Goal: Find specific page/section: Find specific page/section

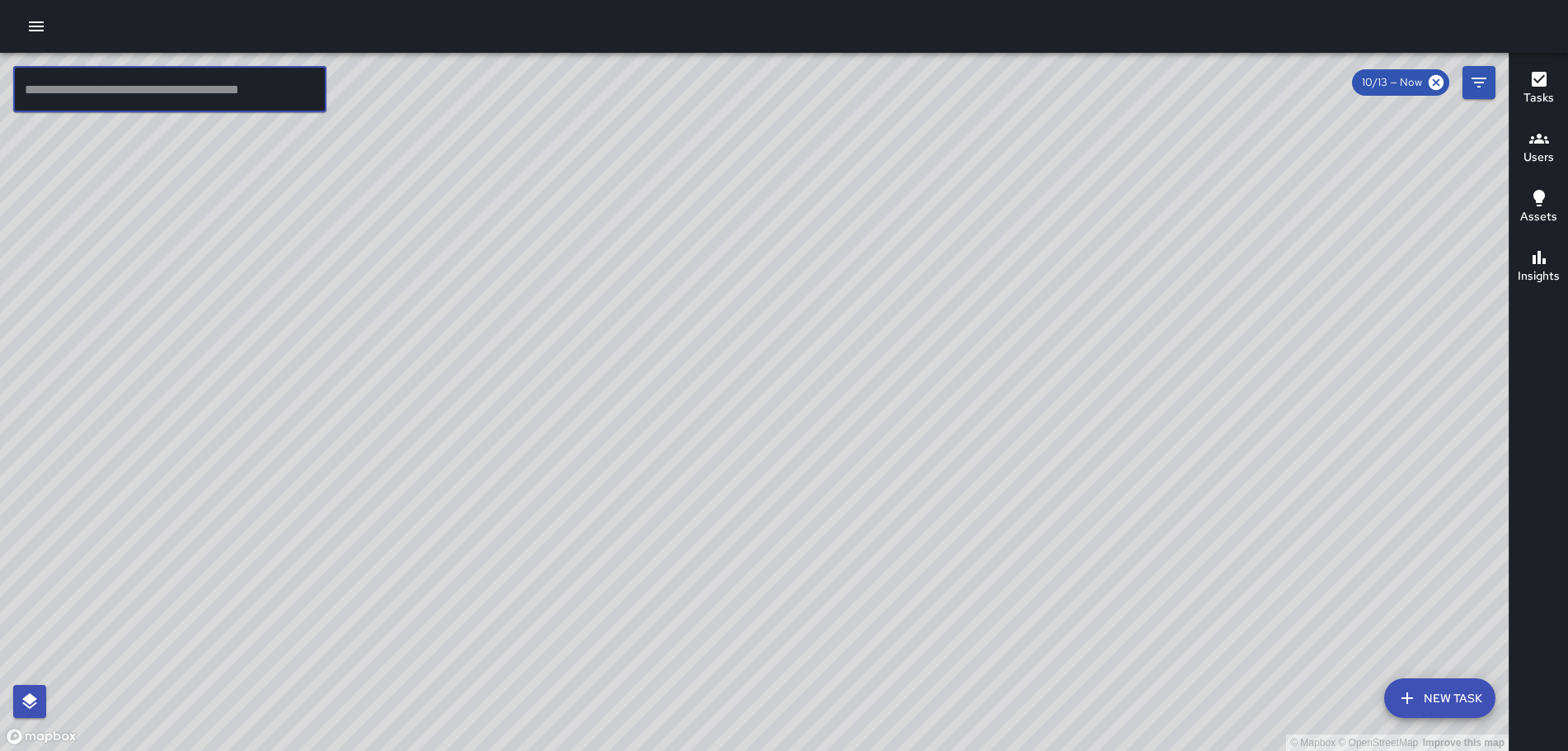
click at [235, 79] on input "text" at bounding box center [170, 88] width 314 height 46
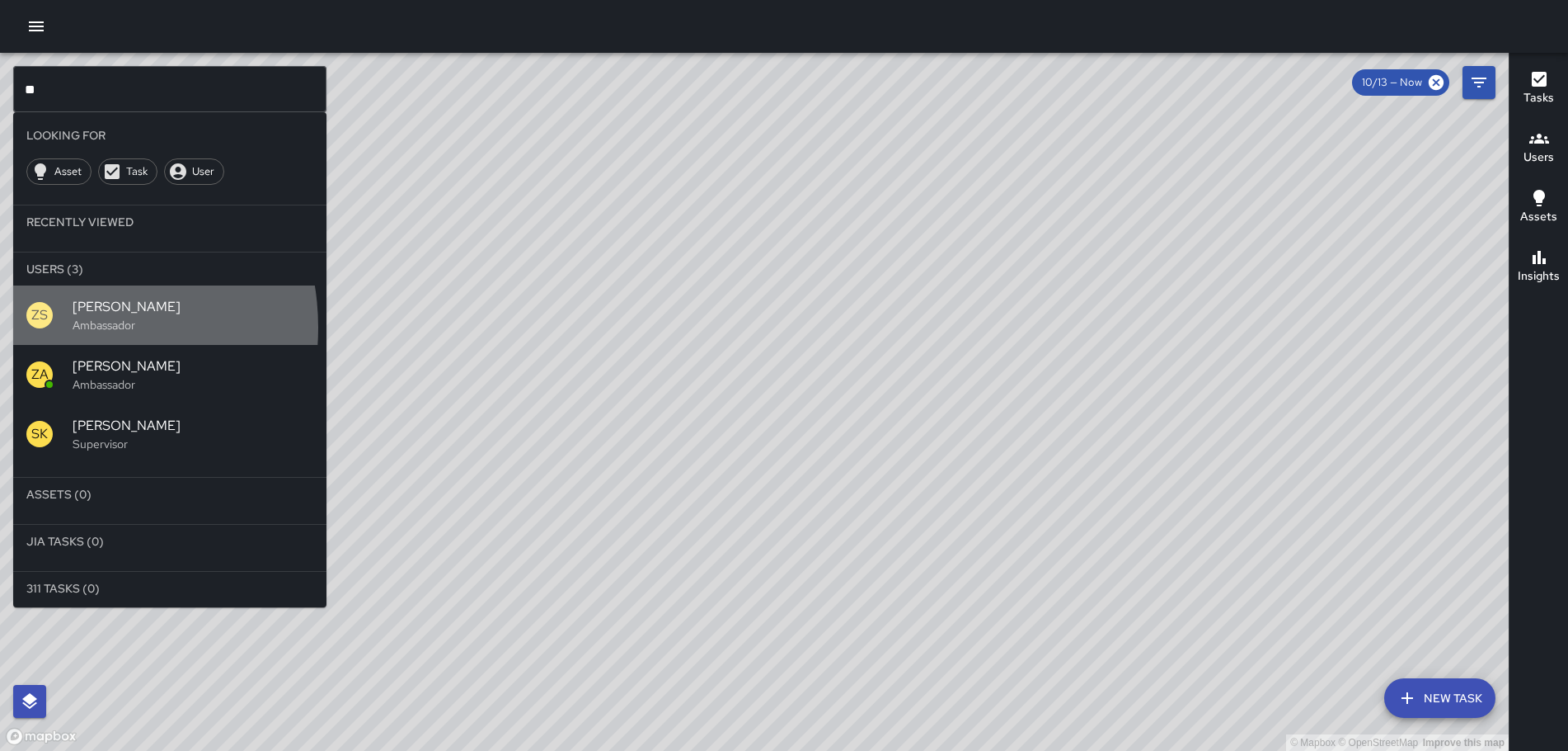
click at [55, 327] on div "ZS" at bounding box center [49, 315] width 46 height 26
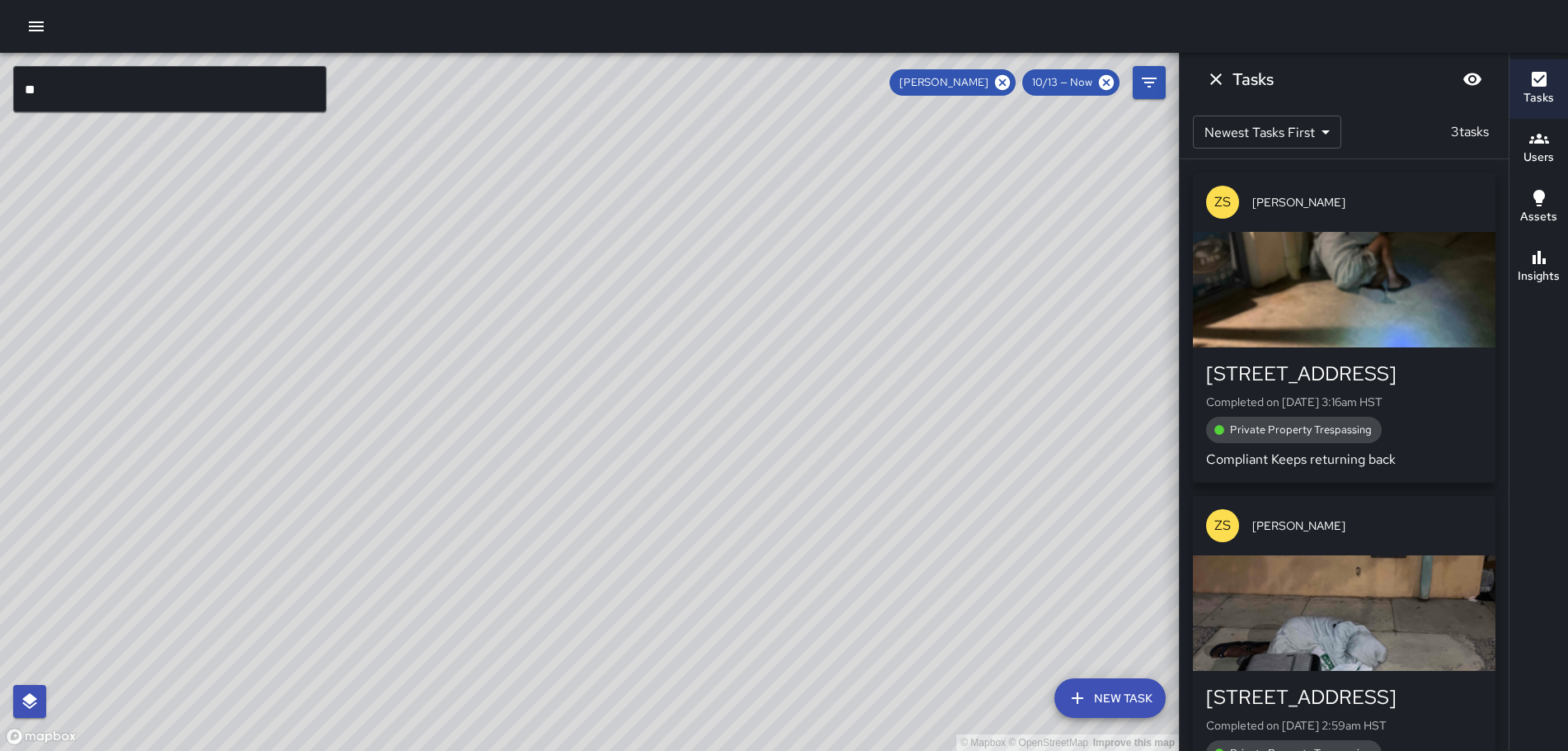
drag, startPoint x: 895, startPoint y: 402, endPoint x: 132, endPoint y: -100, distance: 913.3
click at [132, 0] on html "© Mapbox © OpenStreetMap Improve this map ** ​ New Task [PERSON_NAME] 10/13 — N…" at bounding box center [784, 375] width 1568 height 751
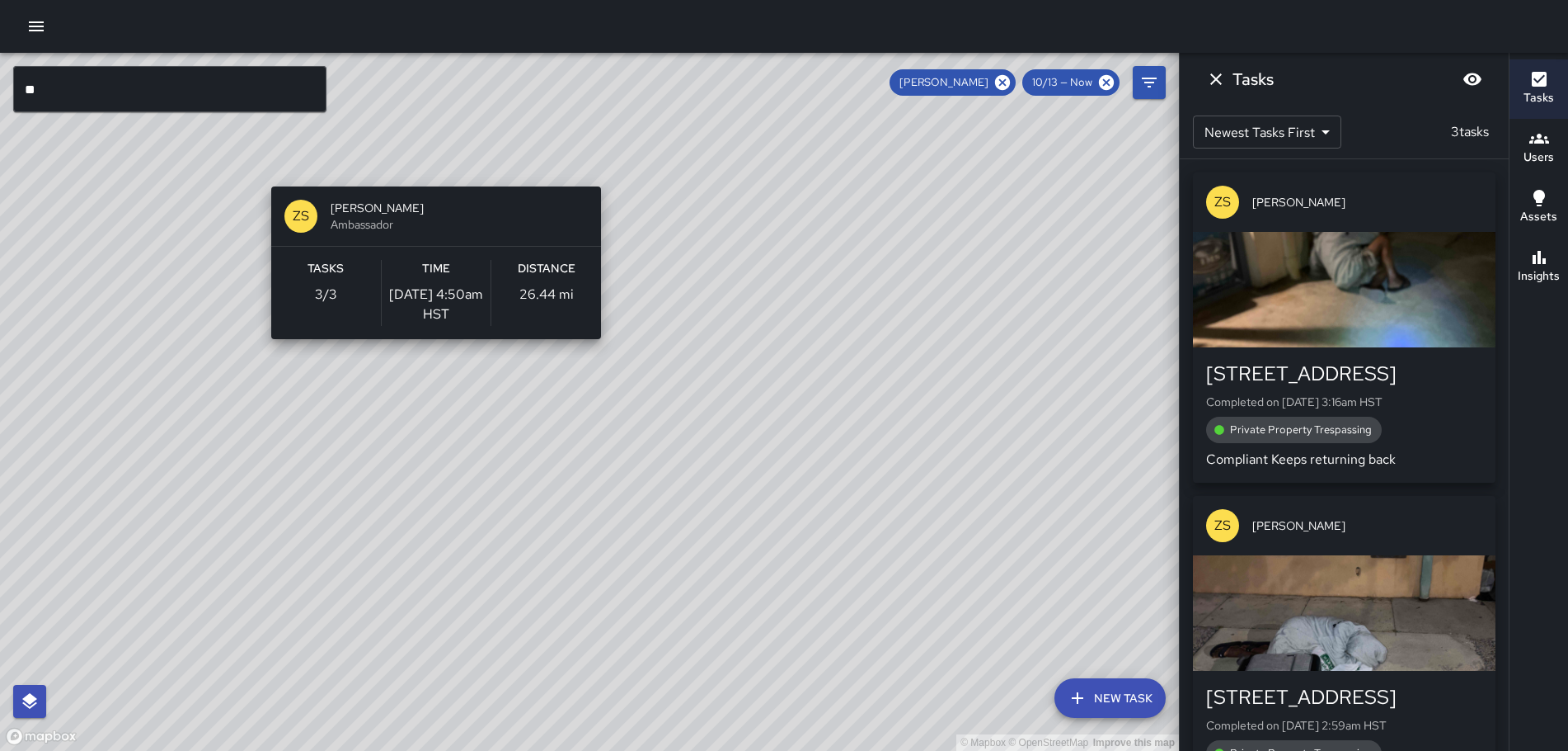
drag, startPoint x: 569, startPoint y: 591, endPoint x: 427, endPoint y: 173, distance: 441.5
click at [427, 173] on div "© Mapbox © OpenStreetMap Improve this map ZS [PERSON_NAME] Ambassador Tasks 3 /…" at bounding box center [590, 402] width 1180 height 698
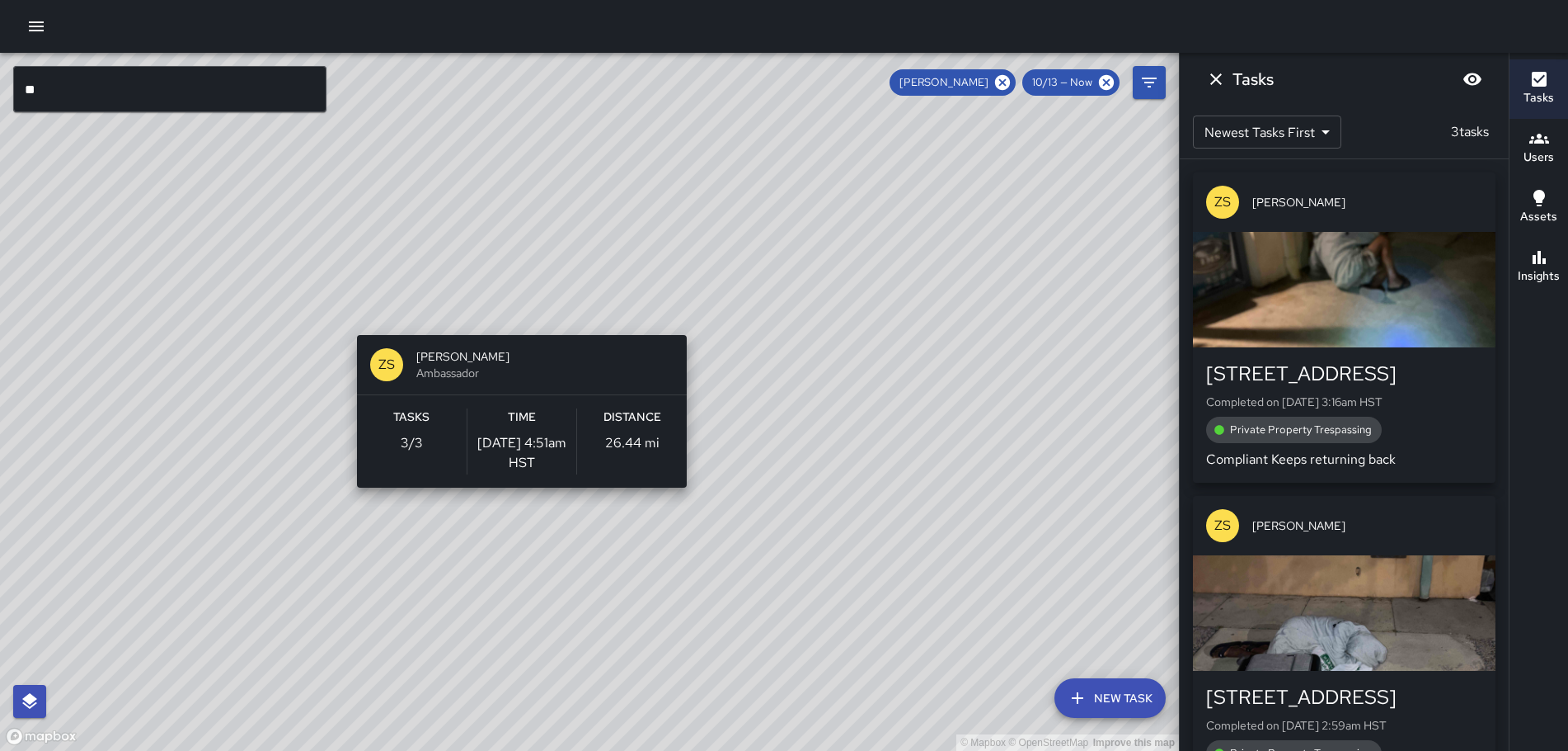
drag, startPoint x: 682, startPoint y: 659, endPoint x: 515, endPoint y: 324, distance: 374.3
click at [515, 324] on div "© Mapbox © OpenStreetMap Improve this map ZS [PERSON_NAME] Ambassador Tasks 3 /…" at bounding box center [590, 402] width 1180 height 698
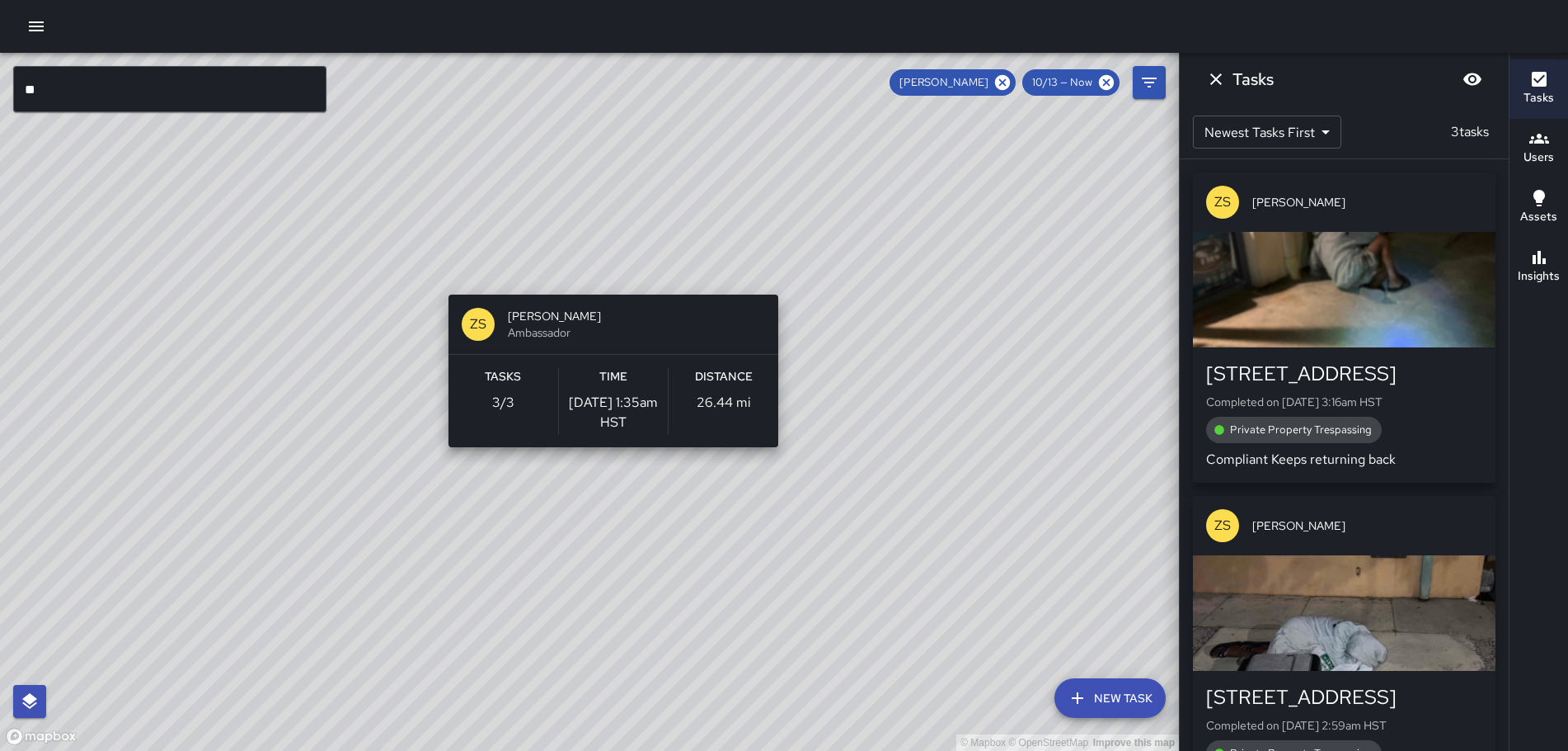
drag, startPoint x: 705, startPoint y: 469, endPoint x: 680, endPoint y: 350, distance: 121.6
click at [602, 283] on div "© Mapbox © OpenStreetMap Improve this map ZS [PERSON_NAME] Ambassador Tasks 3 /…" at bounding box center [590, 402] width 1180 height 698
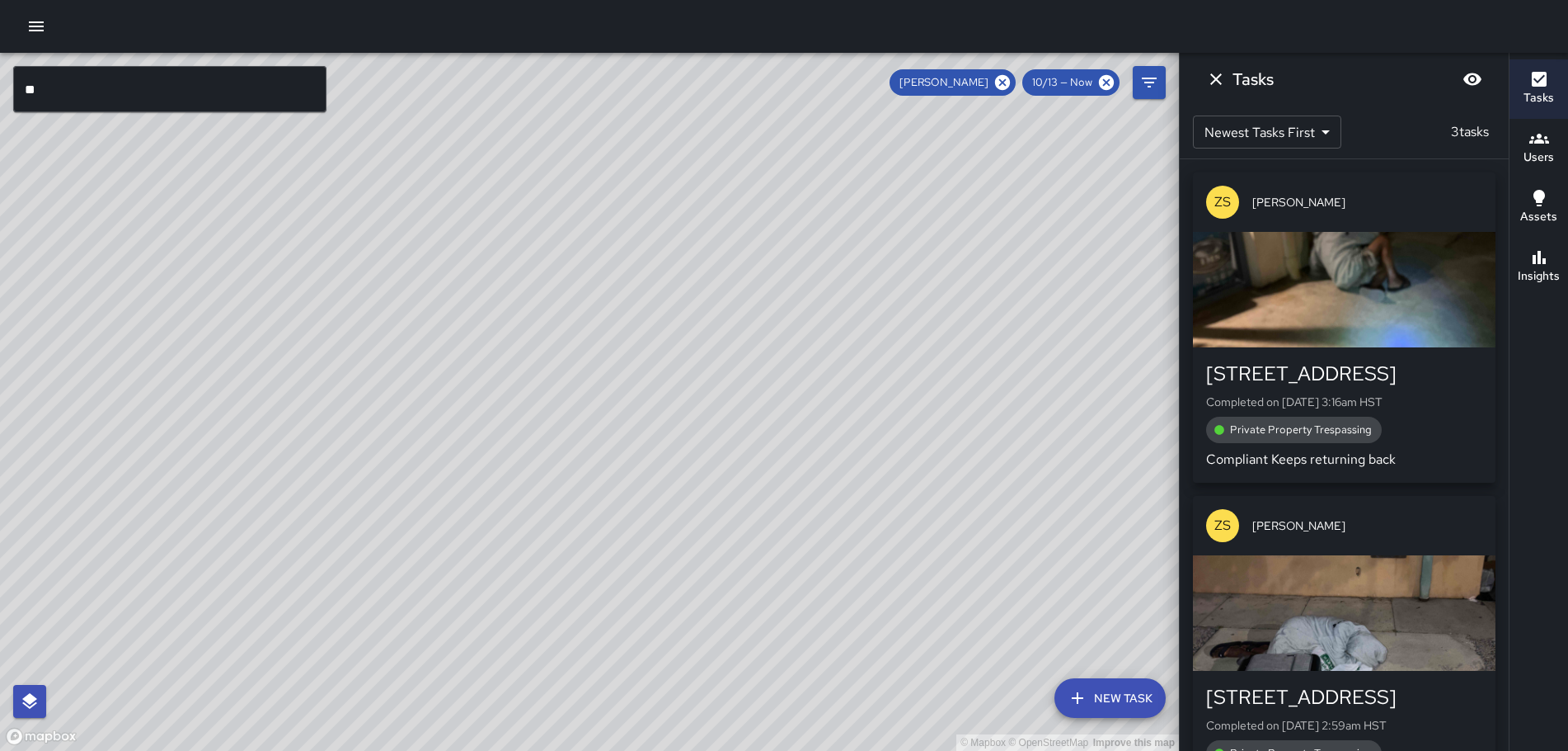
drag, startPoint x: 972, startPoint y: 125, endPoint x: 958, endPoint y: 82, distance: 45.2
click at [958, 82] on div "© Mapbox © OpenStreetMap Improve this map ** ​ New Task [PERSON_NAME] 10/13 — N…" at bounding box center [590, 402] width 1180 height 698
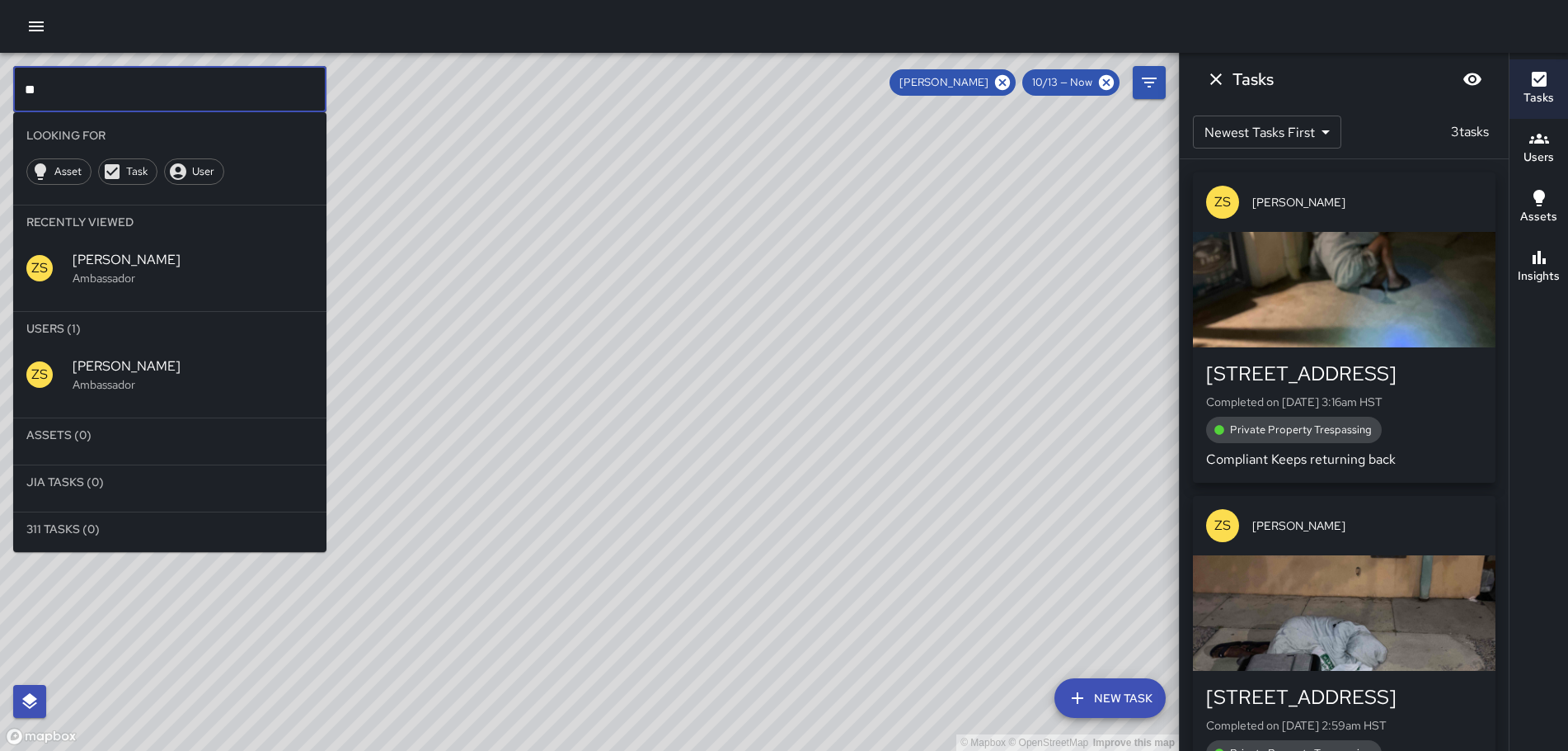
click at [254, 97] on input "**" at bounding box center [170, 88] width 314 height 46
type input "*"
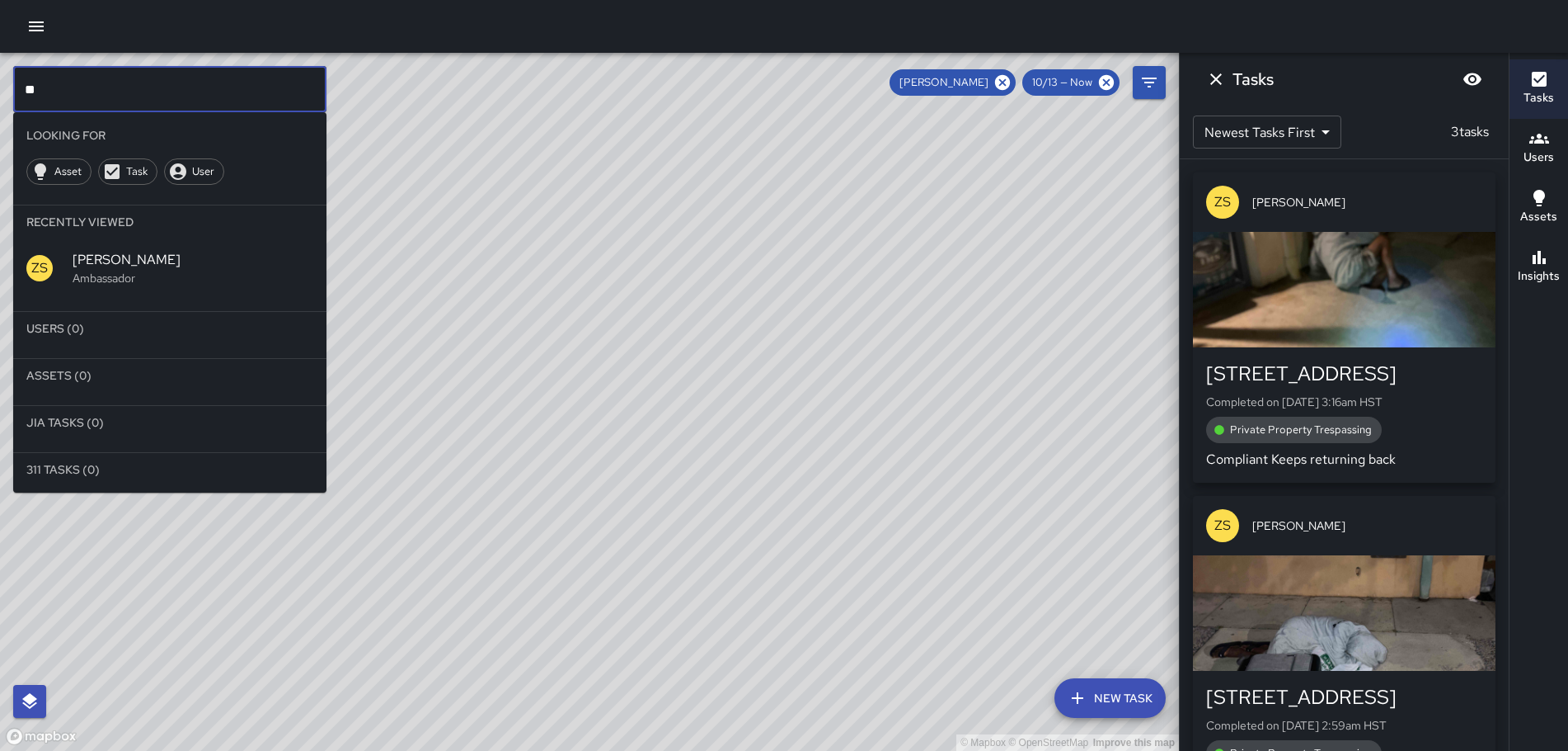
type input "*"
drag, startPoint x: 901, startPoint y: 210, endPoint x: 676, endPoint y: 419, distance: 307.1
click at [676, 419] on div "© Mapbox © OpenStreetMap Improve this map" at bounding box center [590, 402] width 1180 height 698
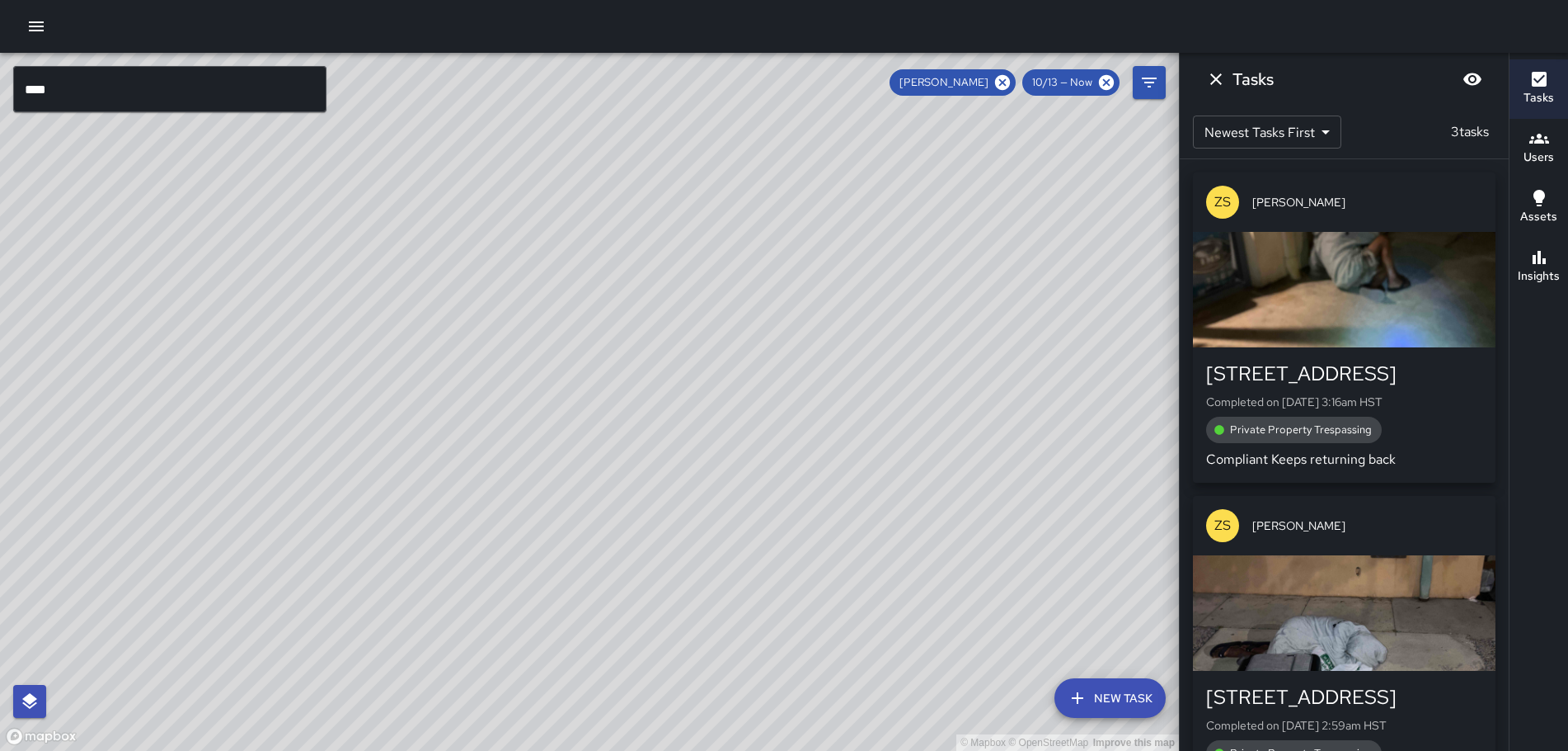
click at [36, 25] on icon "button" at bounding box center [36, 26] width 20 height 20
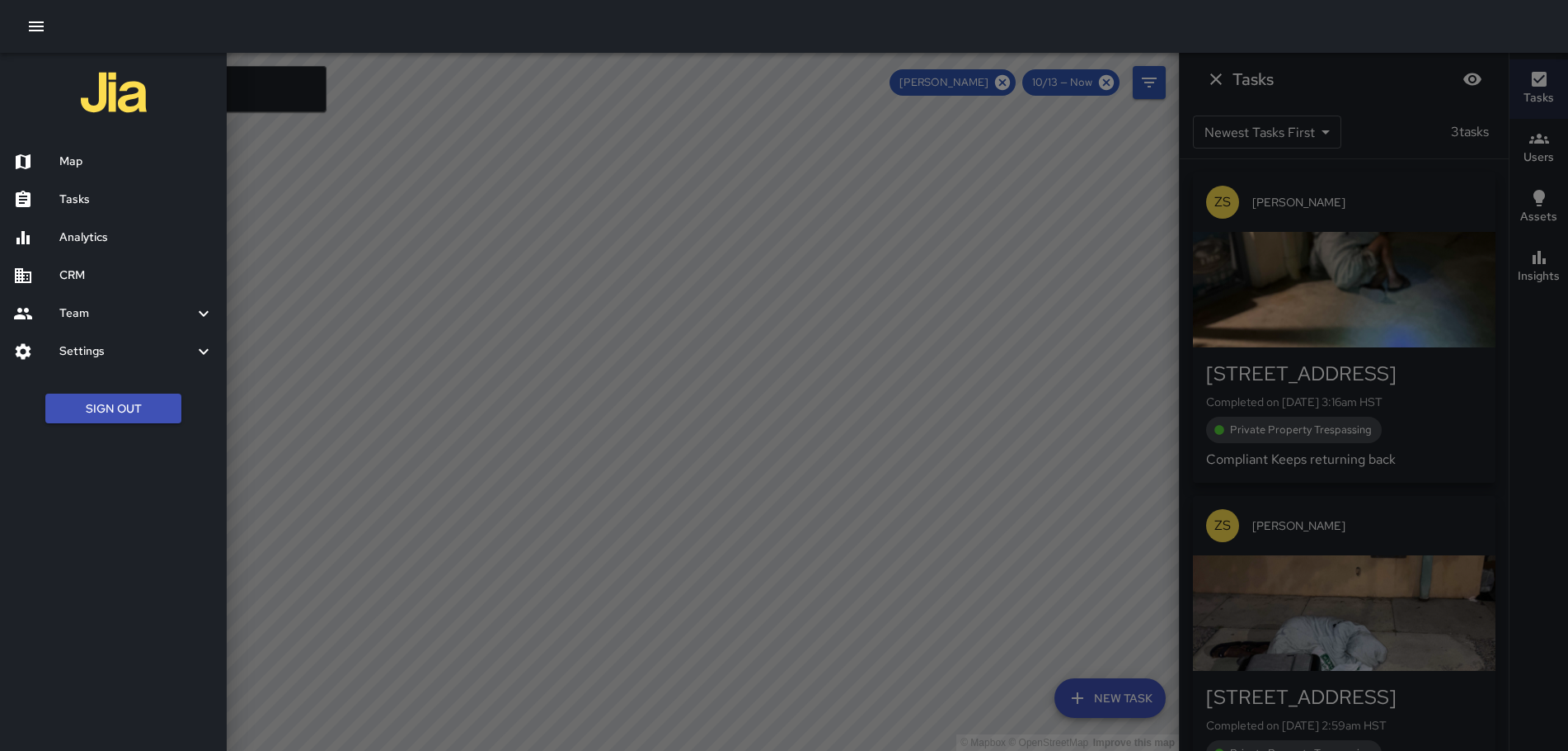
click at [298, 295] on div at bounding box center [784, 375] width 1568 height 751
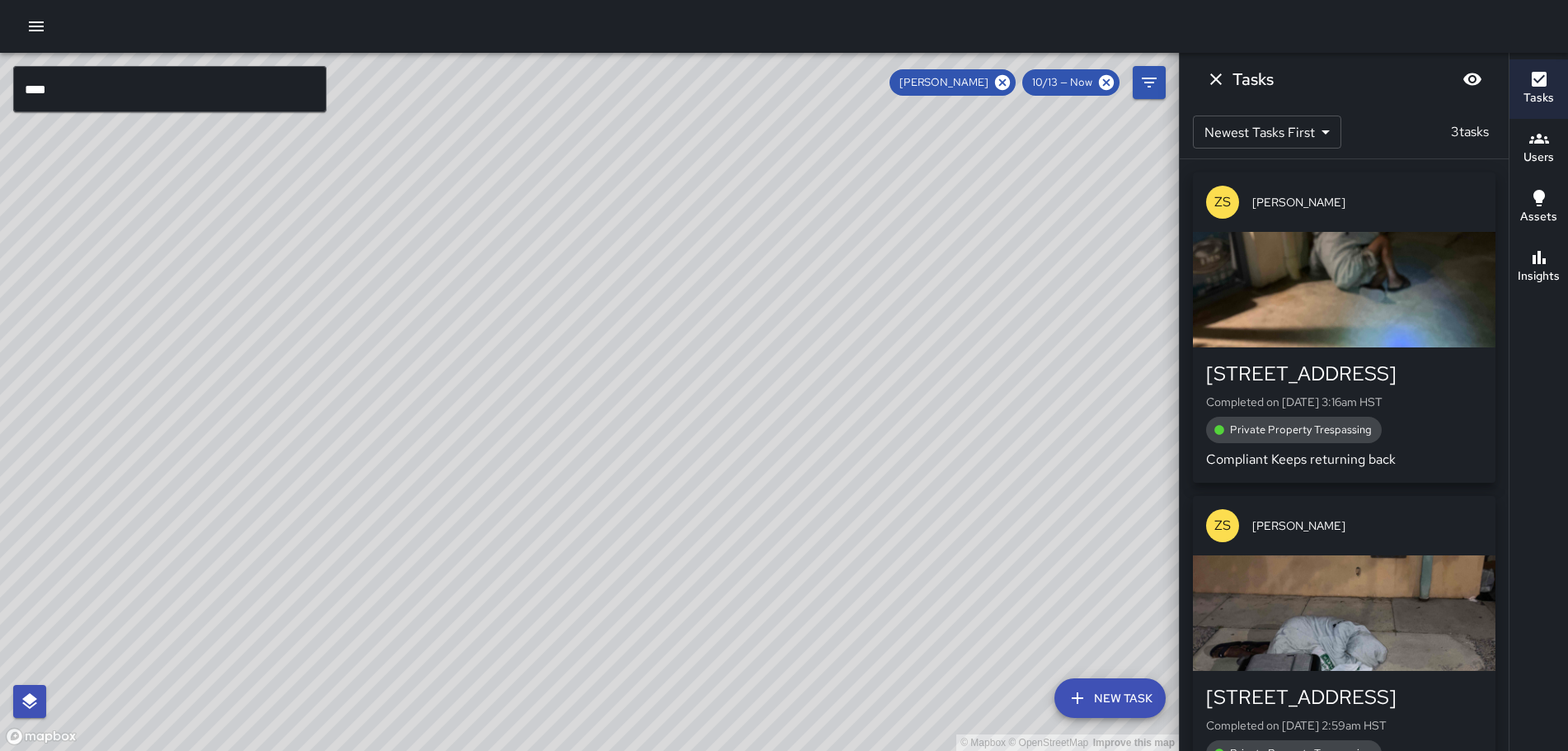
click at [173, 85] on input "****" at bounding box center [170, 88] width 314 height 46
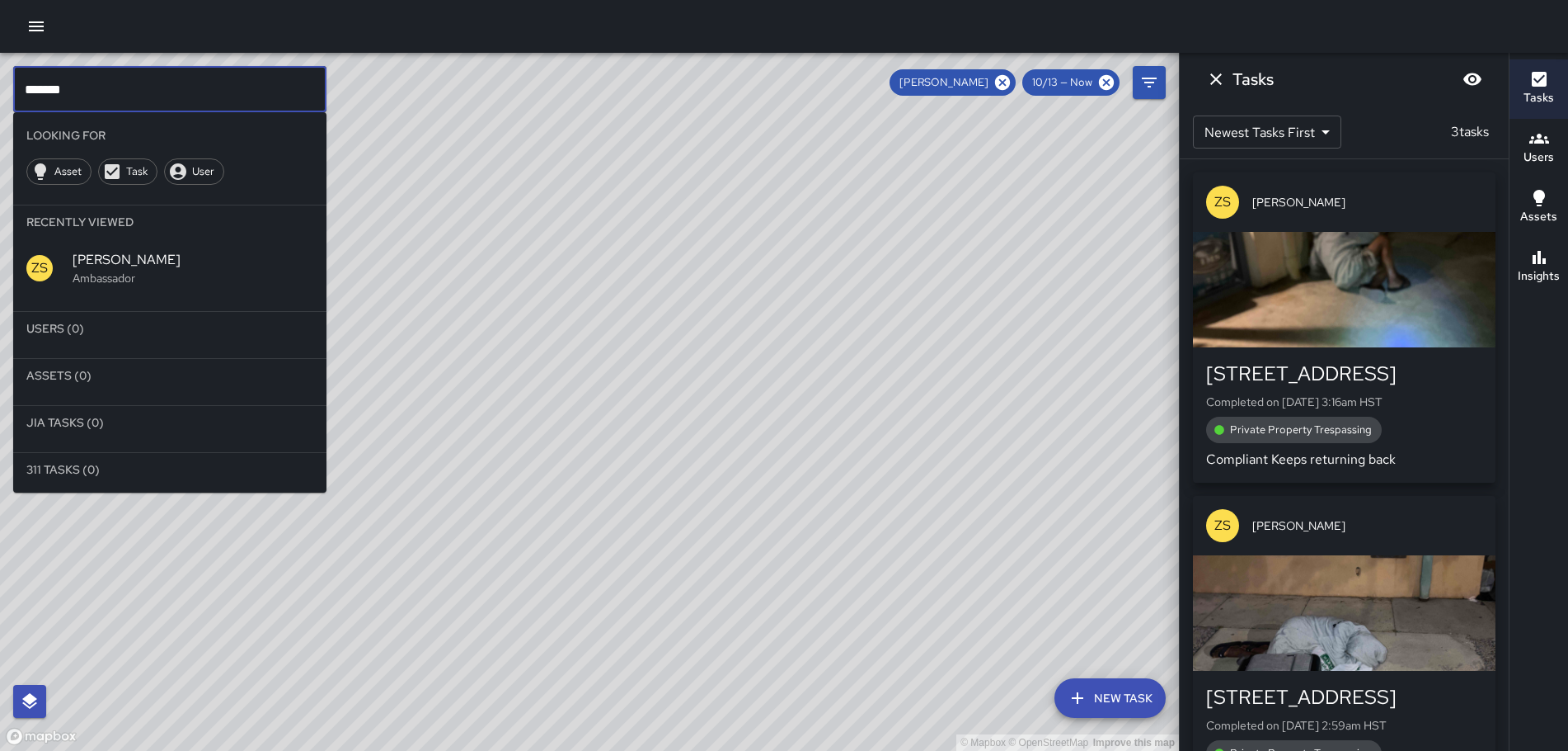
type input "*******"
click at [211, 172] on span "User" at bounding box center [203, 172] width 40 height 16
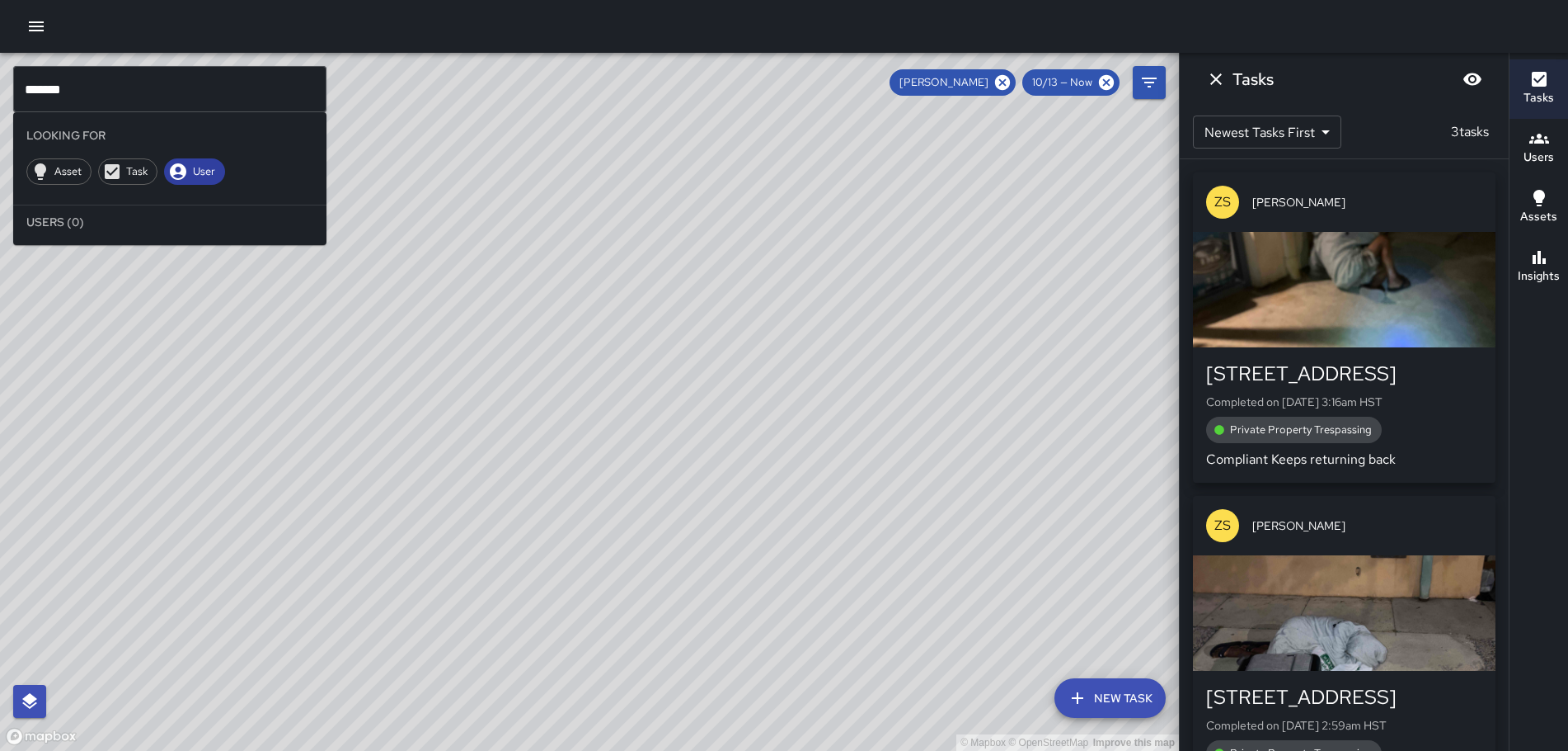
click at [204, 162] on div "User" at bounding box center [195, 171] width 61 height 26
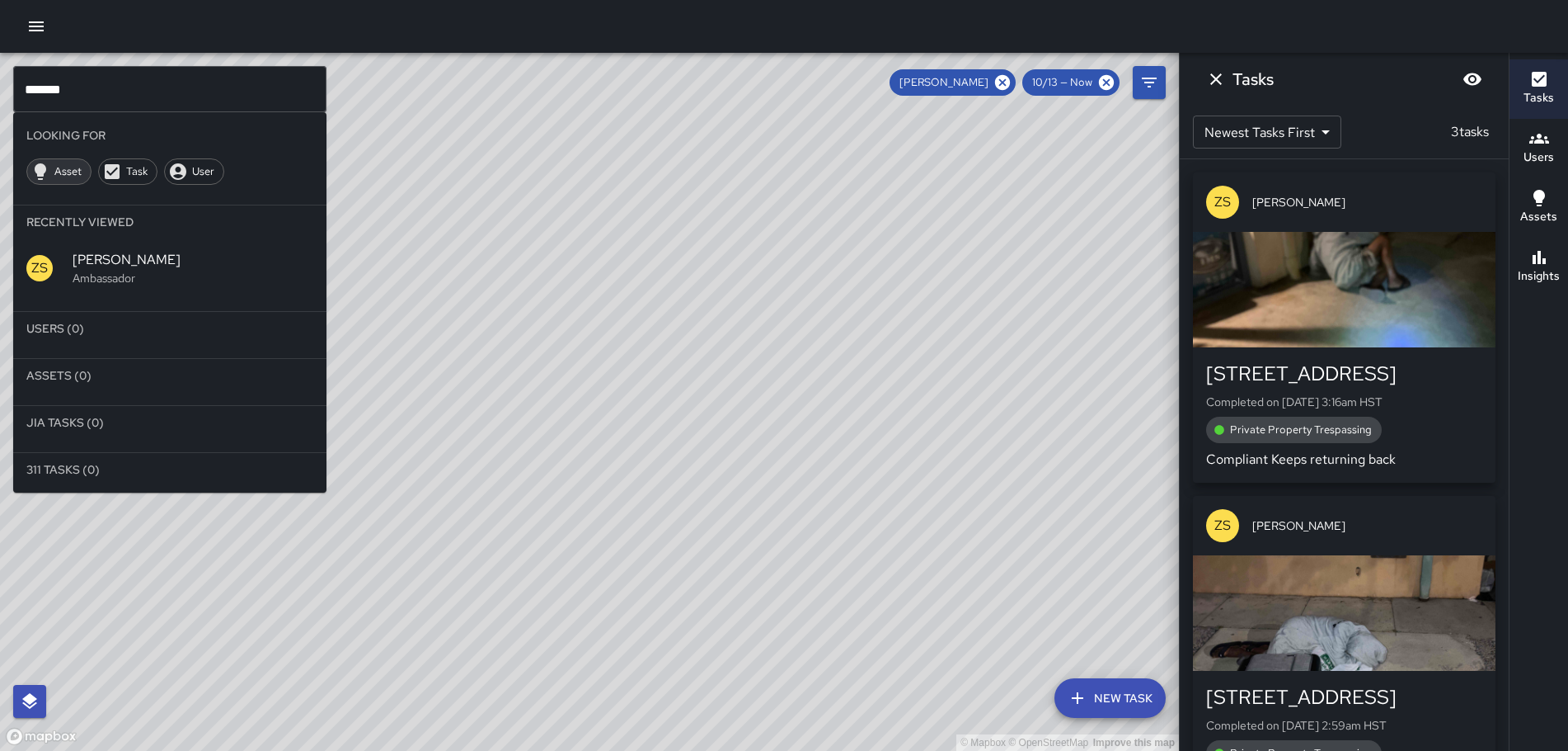
click at [47, 170] on span "Asset" at bounding box center [67, 172] width 45 height 16
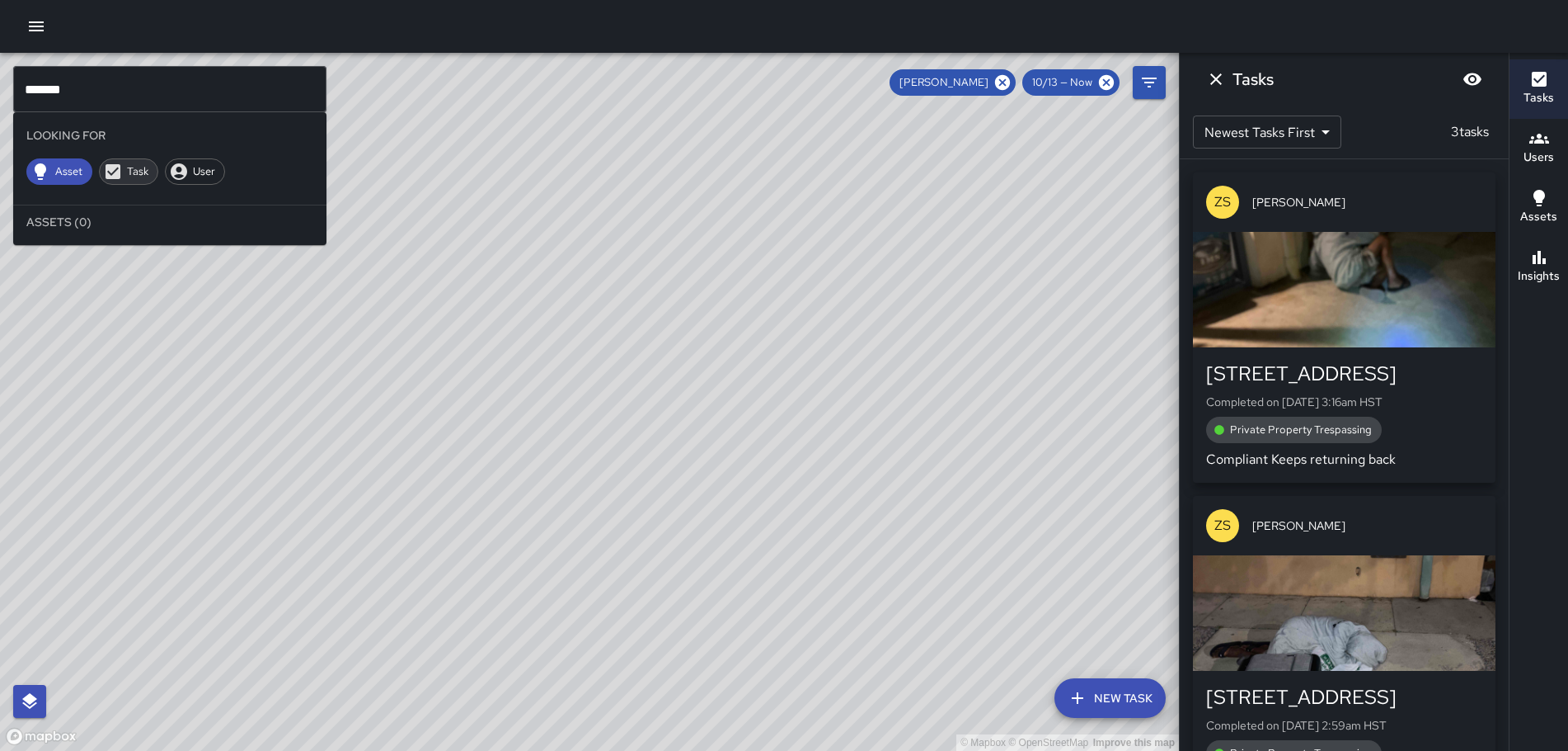
click at [135, 172] on span "Task" at bounding box center [138, 172] width 40 height 16
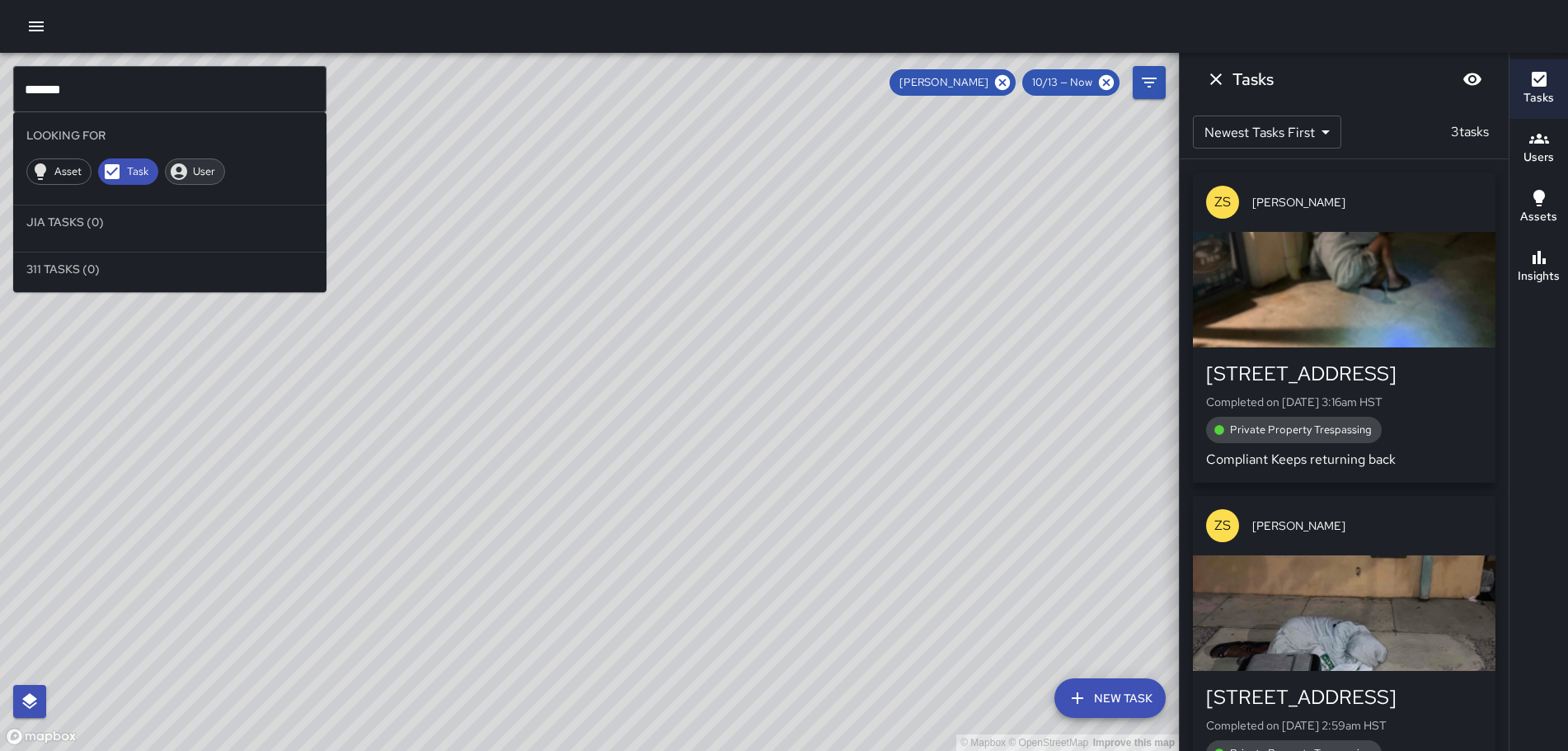
click at [185, 172] on span "User" at bounding box center [204, 172] width 40 height 16
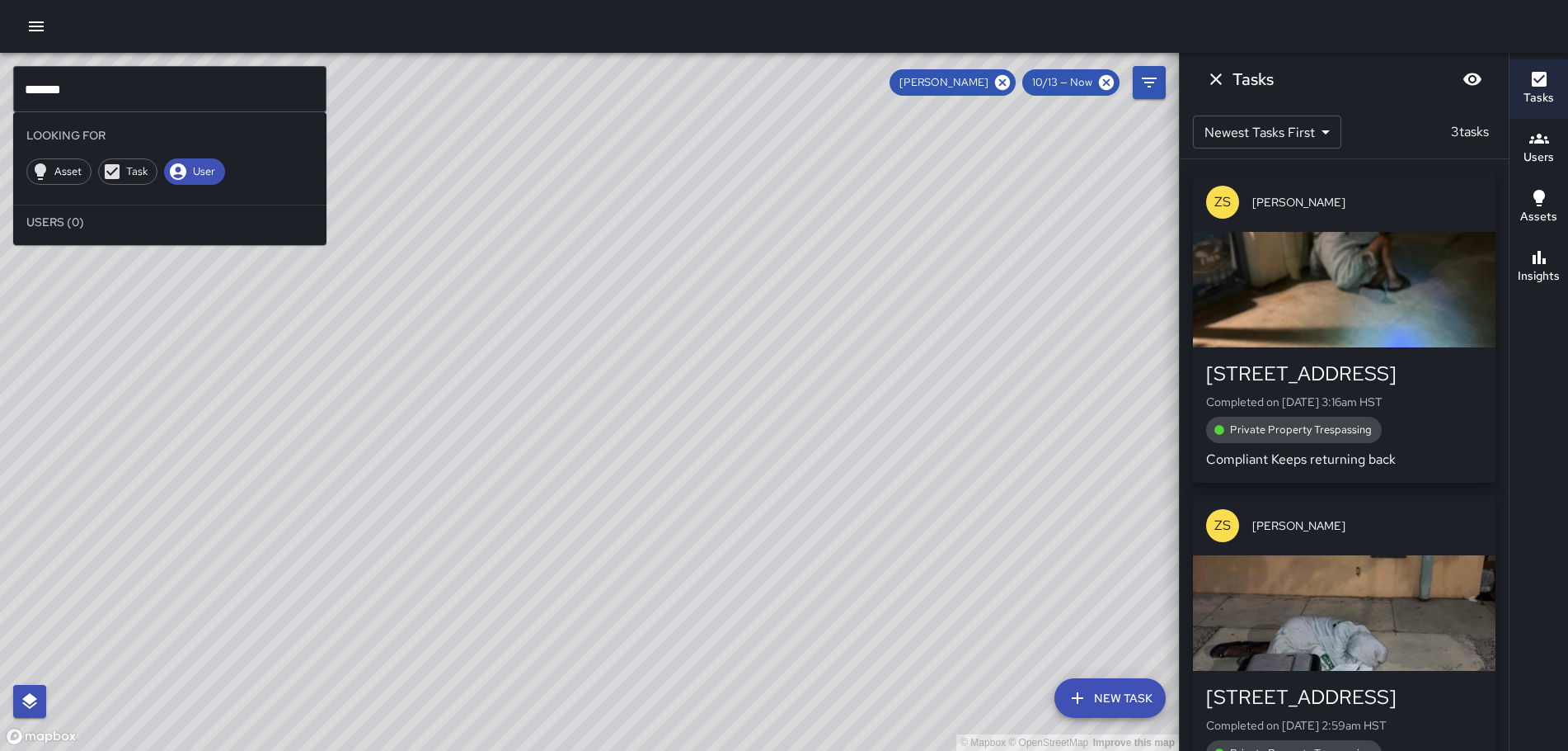
click at [35, 25] on icon "button" at bounding box center [36, 26] width 20 height 20
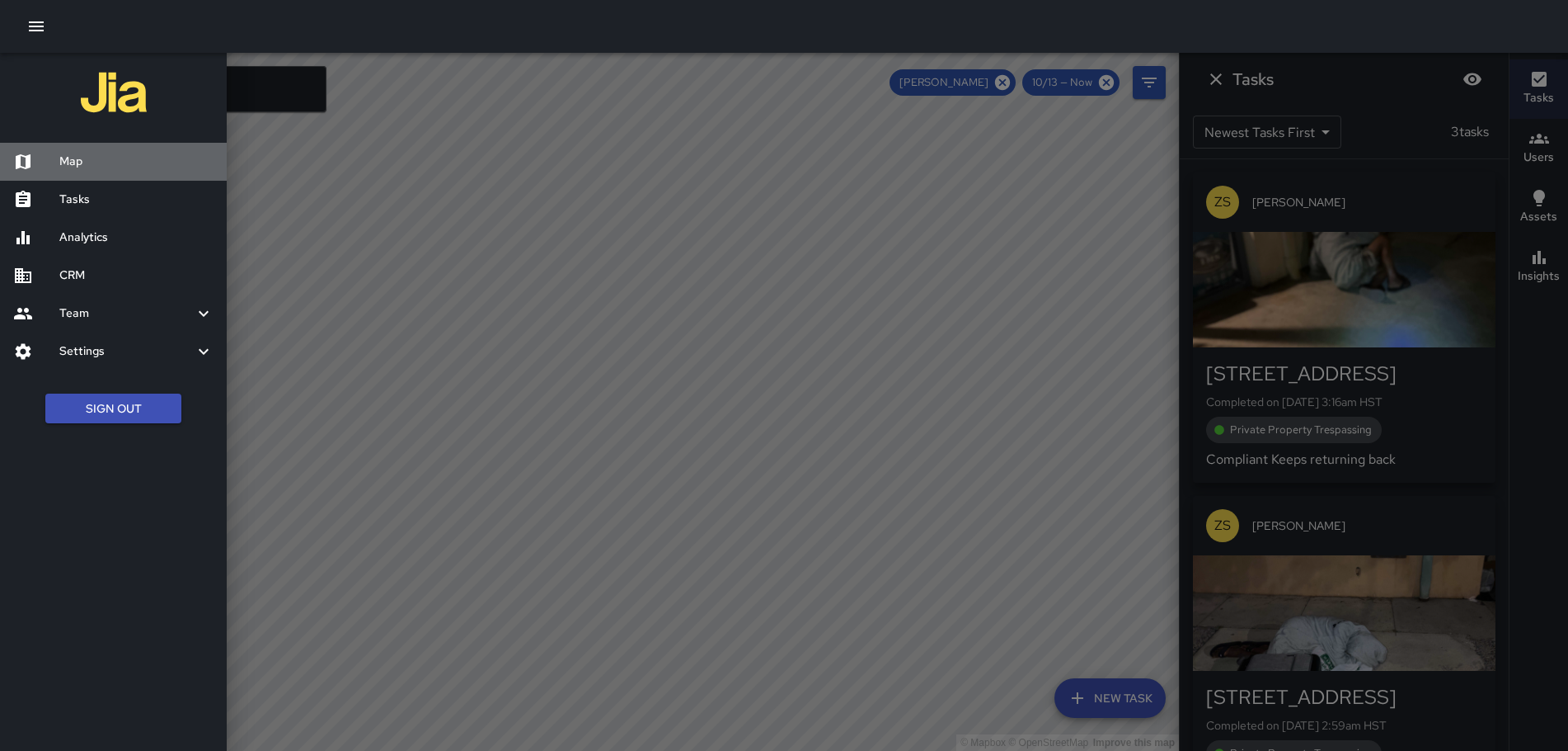
click at [77, 163] on h6 "Map" at bounding box center [137, 162] width 155 height 18
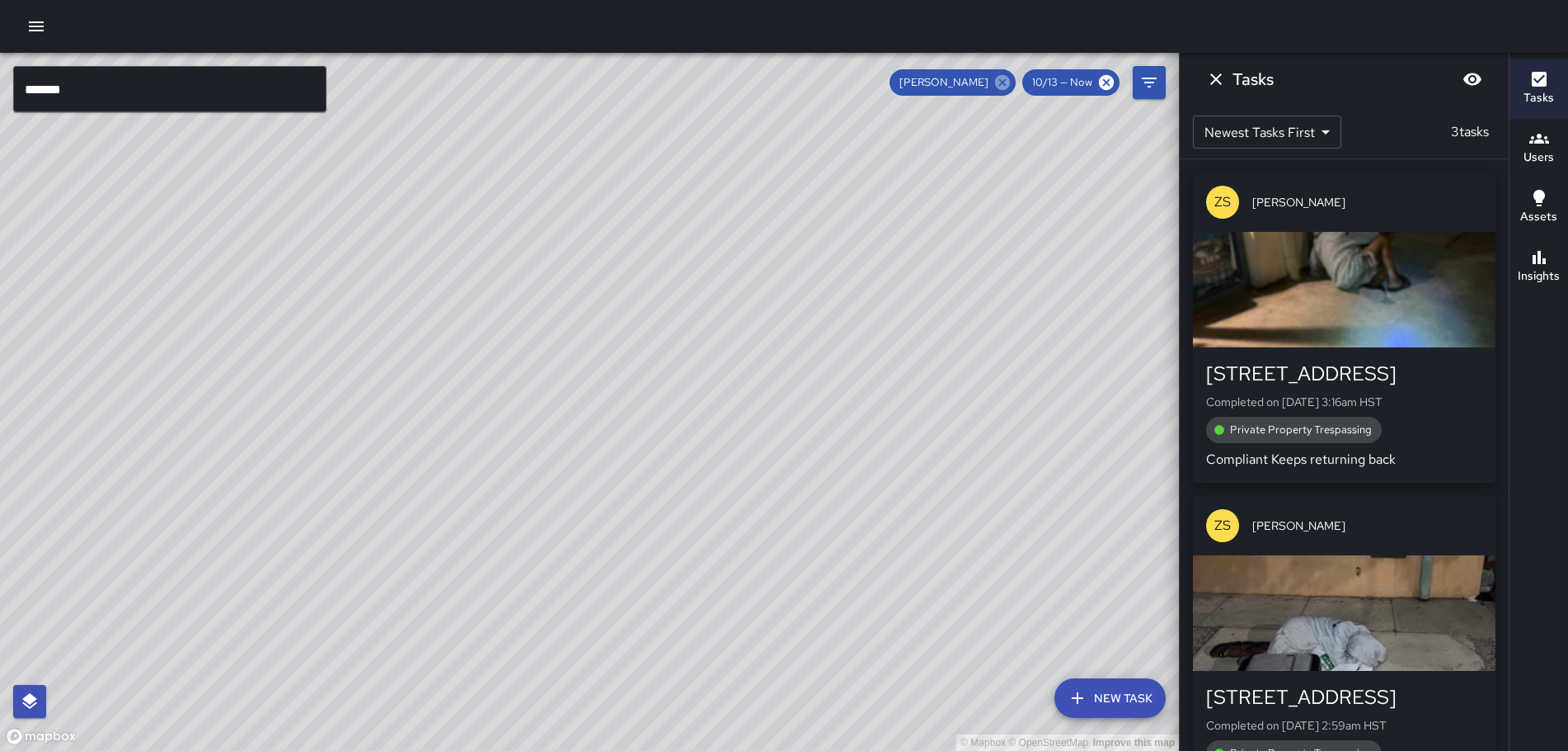
click at [1000, 81] on icon at bounding box center [1002, 82] width 15 height 15
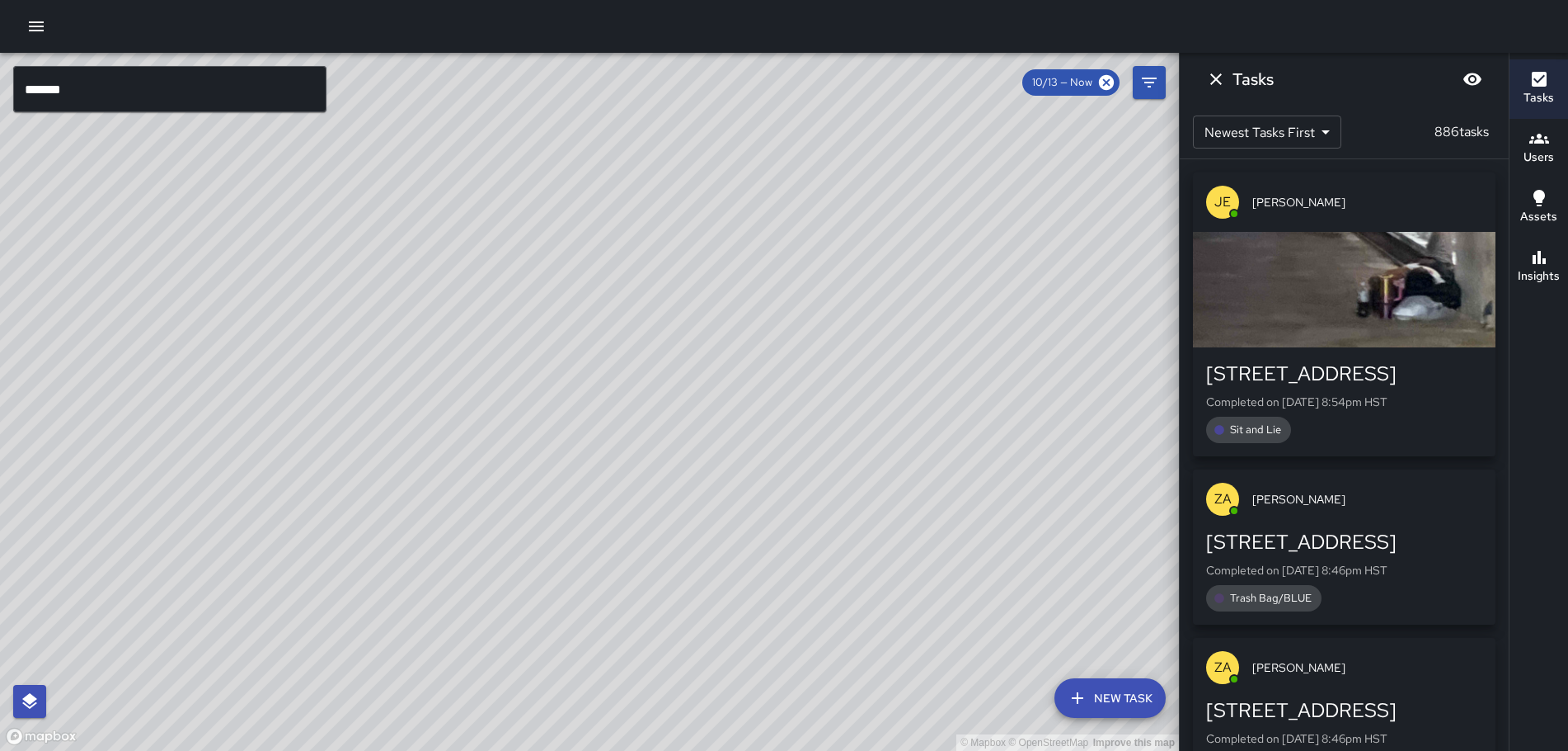
click at [117, 86] on input "*******" at bounding box center [170, 88] width 314 height 46
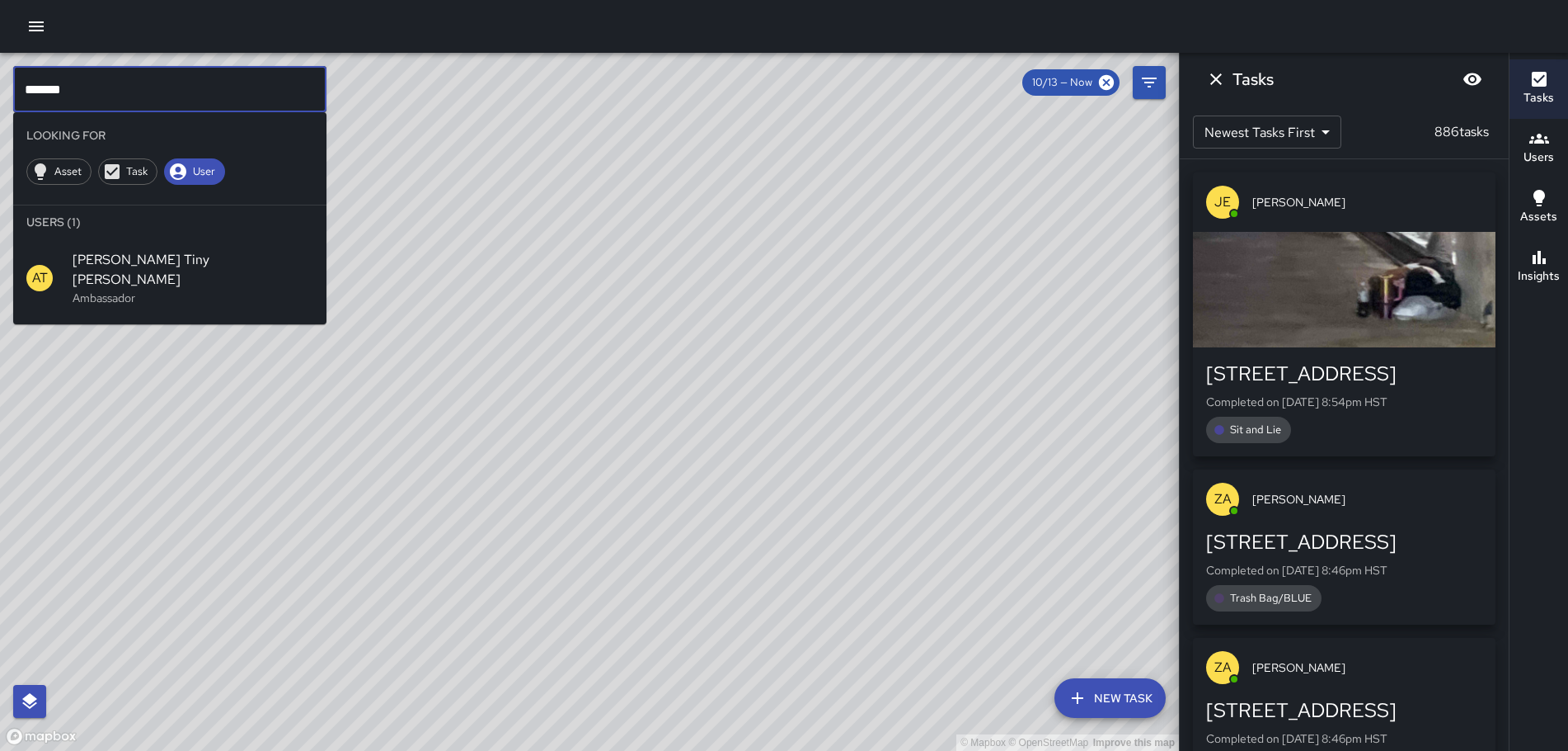
click at [111, 290] on p "Ambassador" at bounding box center [193, 298] width 241 height 16
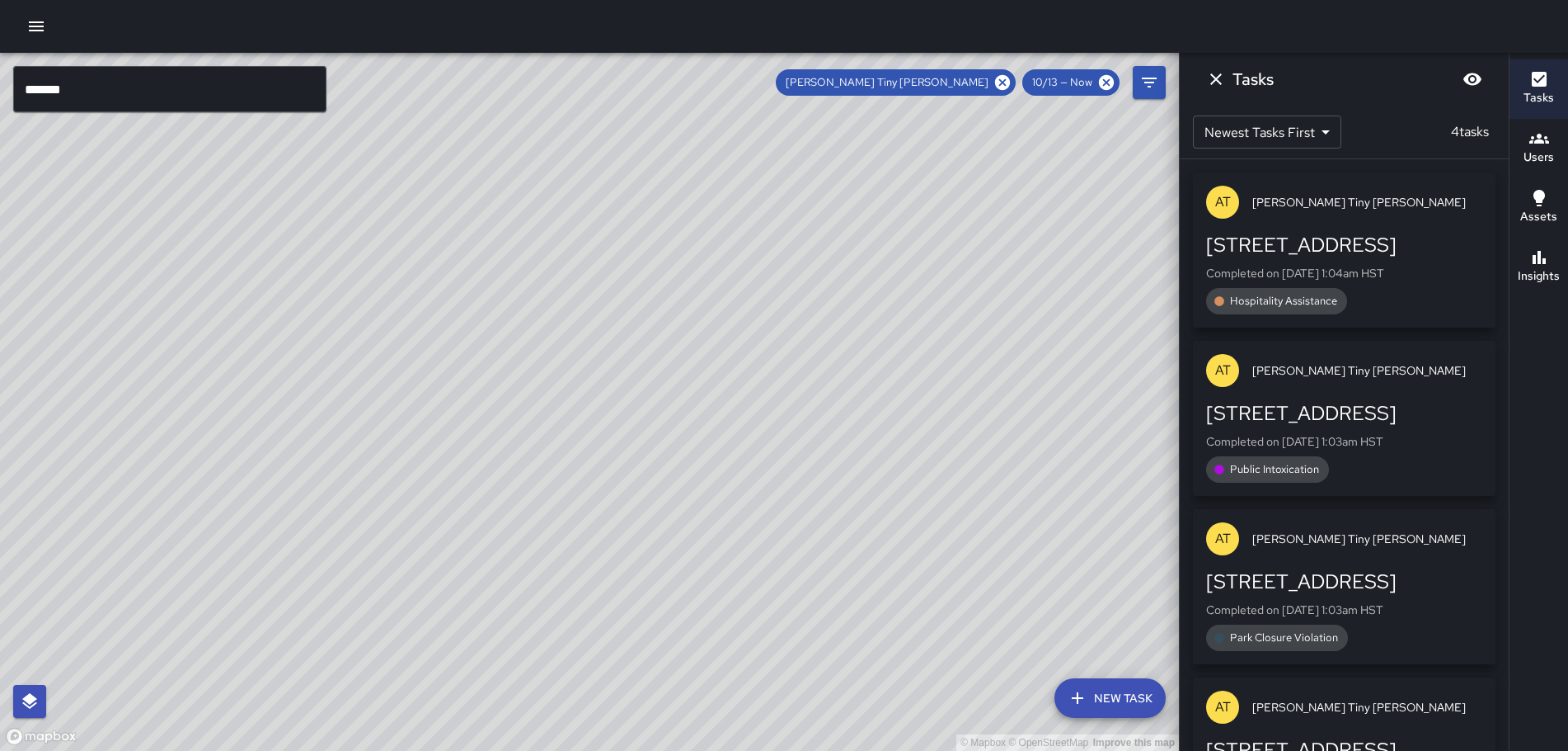
drag, startPoint x: 153, startPoint y: 361, endPoint x: 349, endPoint y: 344, distance: 196.7
click at [343, 344] on div "© Mapbox © OpenStreetMap Improve this map" at bounding box center [590, 402] width 1180 height 698
drag, startPoint x: 423, startPoint y: 375, endPoint x: 722, endPoint y: 734, distance: 467.2
click at [732, 750] on html "© Mapbox © OpenStreetMap Improve this map ******* ​ New Task Antonio Tiny [PERS…" at bounding box center [784, 375] width 1568 height 751
click at [393, 341] on div "© Mapbox © OpenStreetMap Improve this map" at bounding box center [590, 402] width 1180 height 698
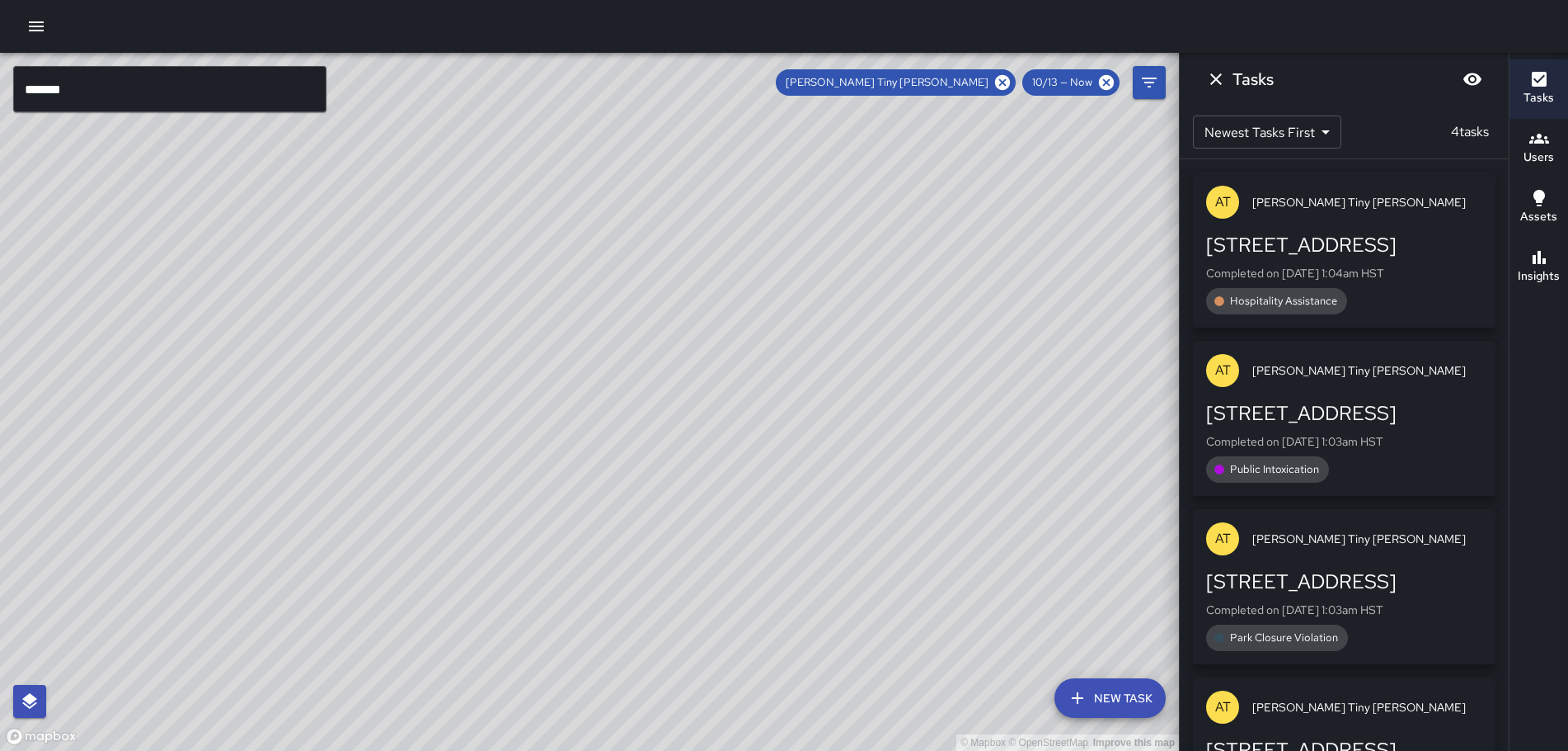
drag, startPoint x: 167, startPoint y: 302, endPoint x: 751, endPoint y: 503, distance: 617.6
click at [752, 508] on div "© Mapbox © OpenStreetMap Improve this map" at bounding box center [590, 402] width 1180 height 698
drag, startPoint x: 518, startPoint y: 451, endPoint x: 204, endPoint y: -23, distance: 568.6
click at [204, 0] on html "© Mapbox © OpenStreetMap Improve this map ******* ​ New Task Antonio Tiny [PERS…" at bounding box center [784, 375] width 1568 height 751
drag, startPoint x: 606, startPoint y: 417, endPoint x: 383, endPoint y: 105, distance: 383.5
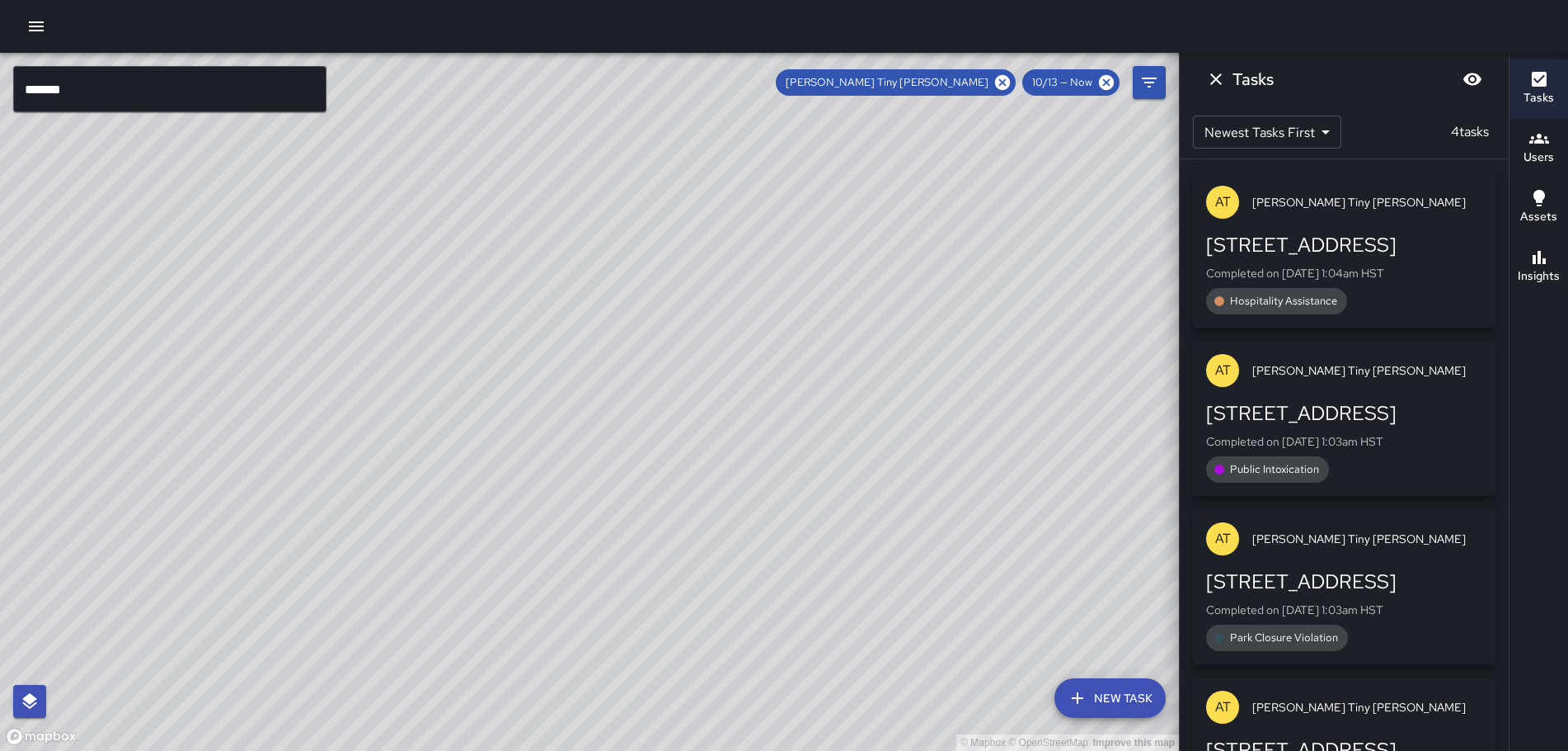
click at [383, 105] on div "© Mapbox © OpenStreetMap Improve this map" at bounding box center [590, 402] width 1180 height 698
click at [1362, 228] on div "AT [PERSON_NAME] Tiny [PERSON_NAME]" at bounding box center [1344, 202] width 303 height 59
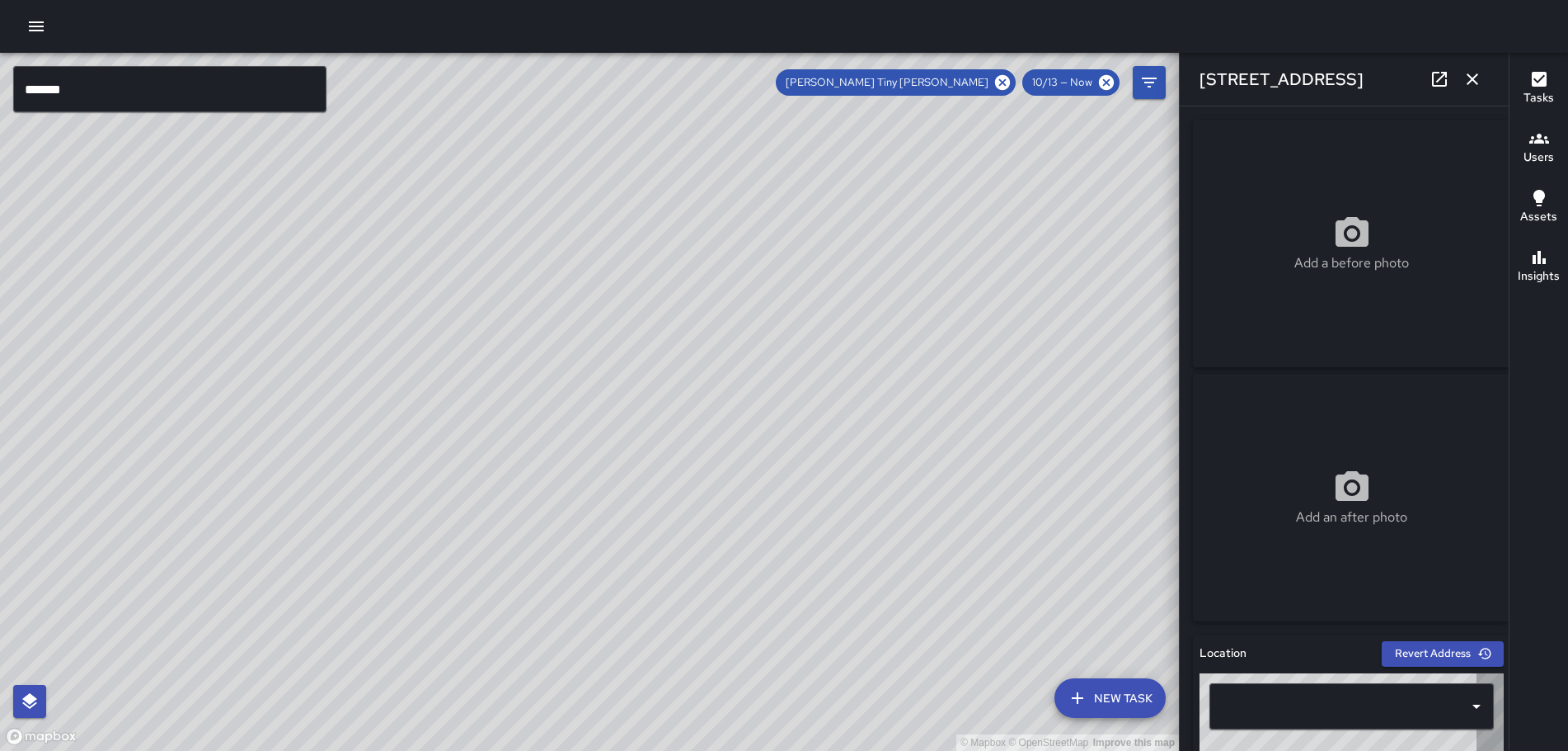
type input "**********"
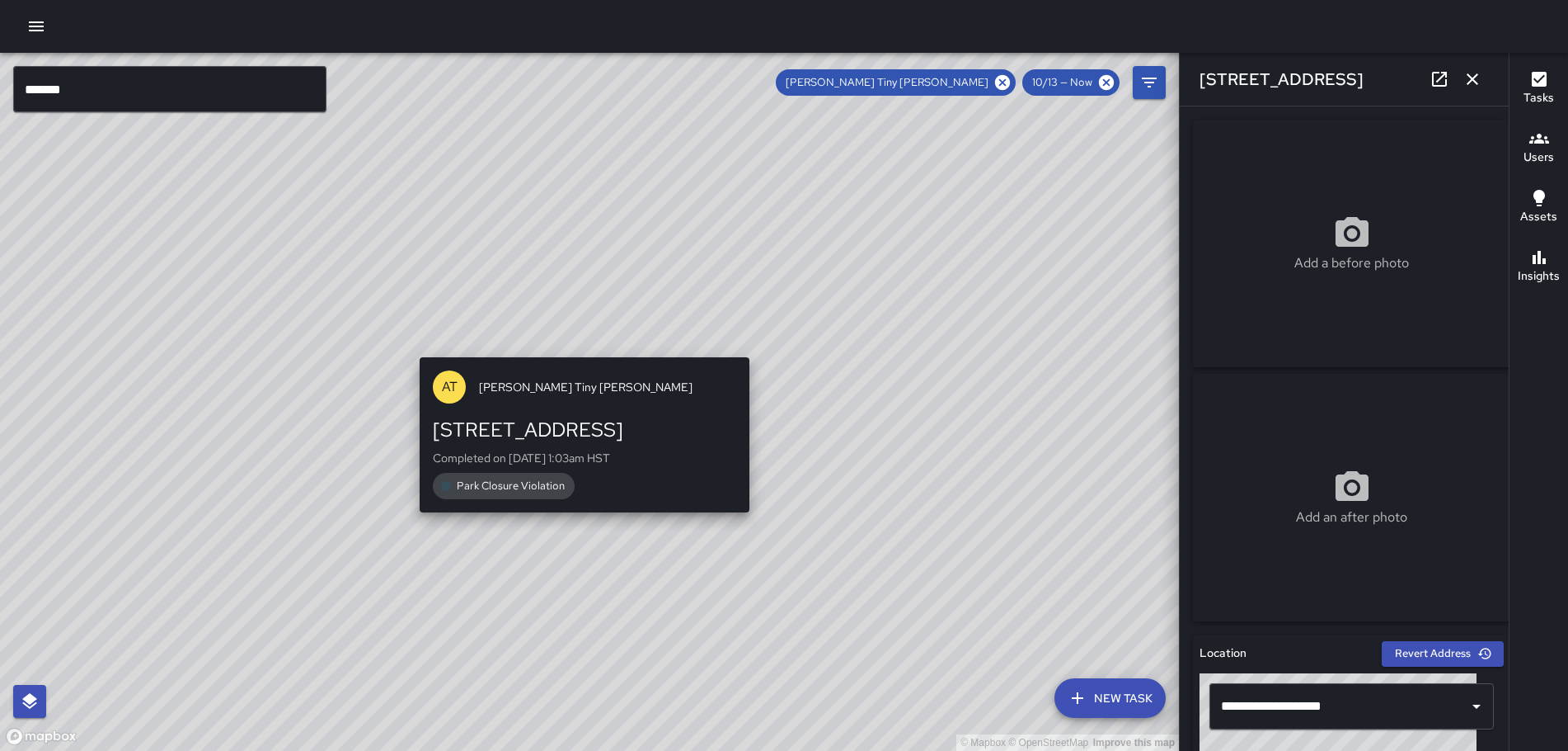
click at [577, 335] on div "© Mapbox © OpenStreetMap Improve this map AT Antonio Tiny [PERSON_NAME] [STREET…" at bounding box center [590, 402] width 1180 height 698
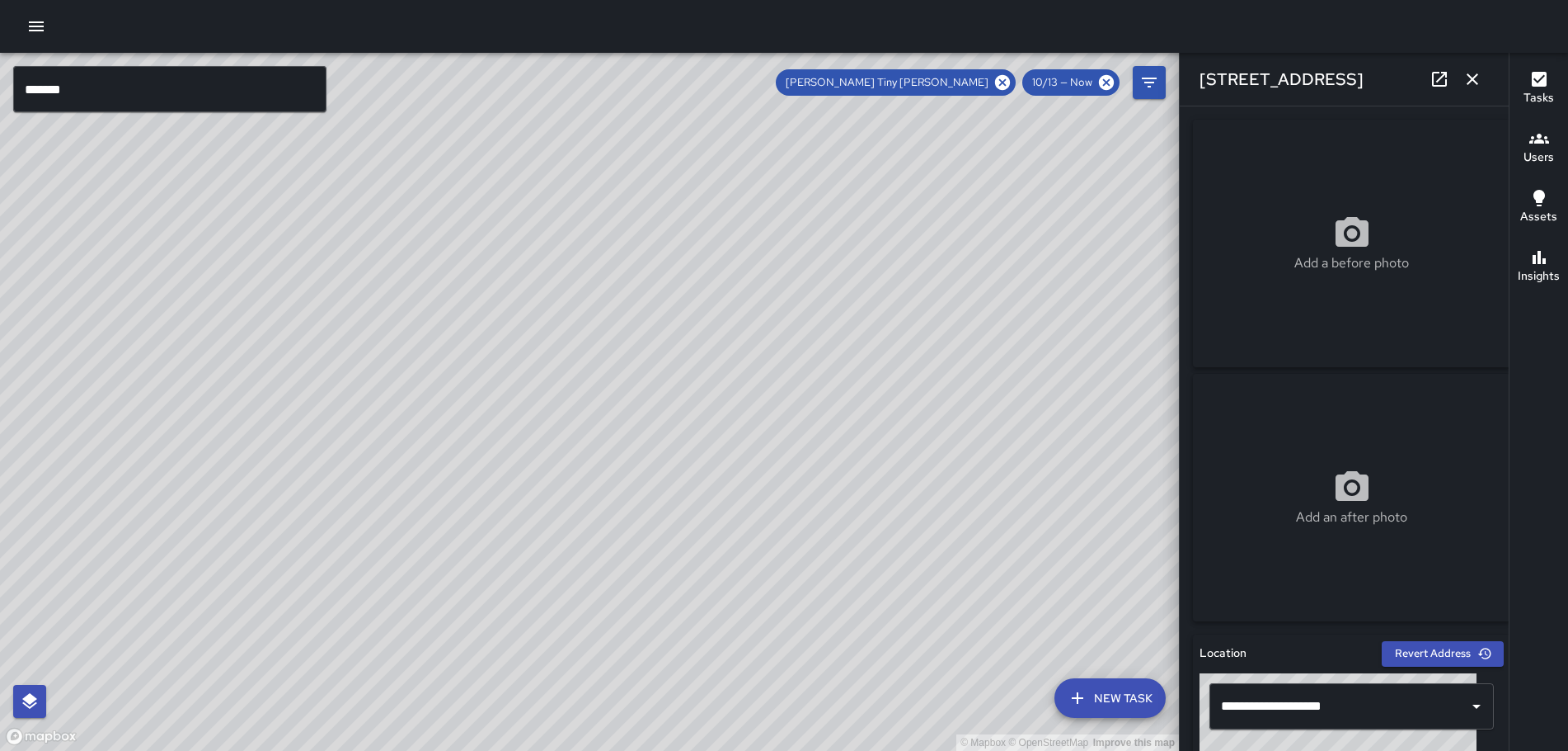
drag, startPoint x: 928, startPoint y: 622, endPoint x: 522, endPoint y: 58, distance: 694.9
click at [522, 58] on div "© Mapbox © OpenStreetMap Improve this map" at bounding box center [590, 402] width 1180 height 698
drag, startPoint x: 365, startPoint y: 114, endPoint x: 679, endPoint y: 380, distance: 411.5
click at [679, 380] on div "© Mapbox © OpenStreetMap Improve this map" at bounding box center [590, 402] width 1180 height 698
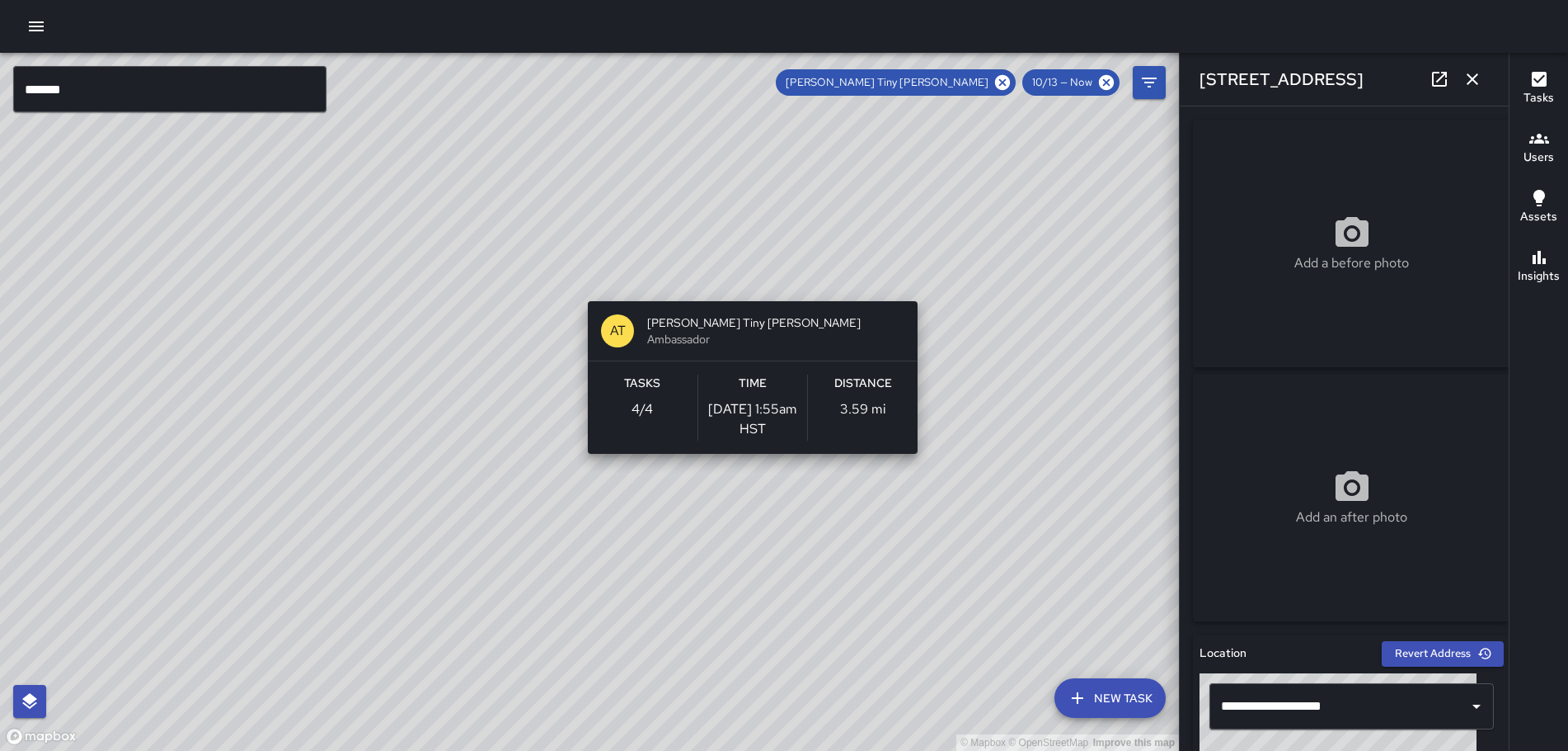
drag, startPoint x: 824, startPoint y: 235, endPoint x: 690, endPoint y: 216, distance: 135.3
click at [690, 216] on div "© Mapbox © OpenStreetMap Improve this map AT [PERSON_NAME] [PERSON_NAME] Ambass…" at bounding box center [590, 402] width 1180 height 698
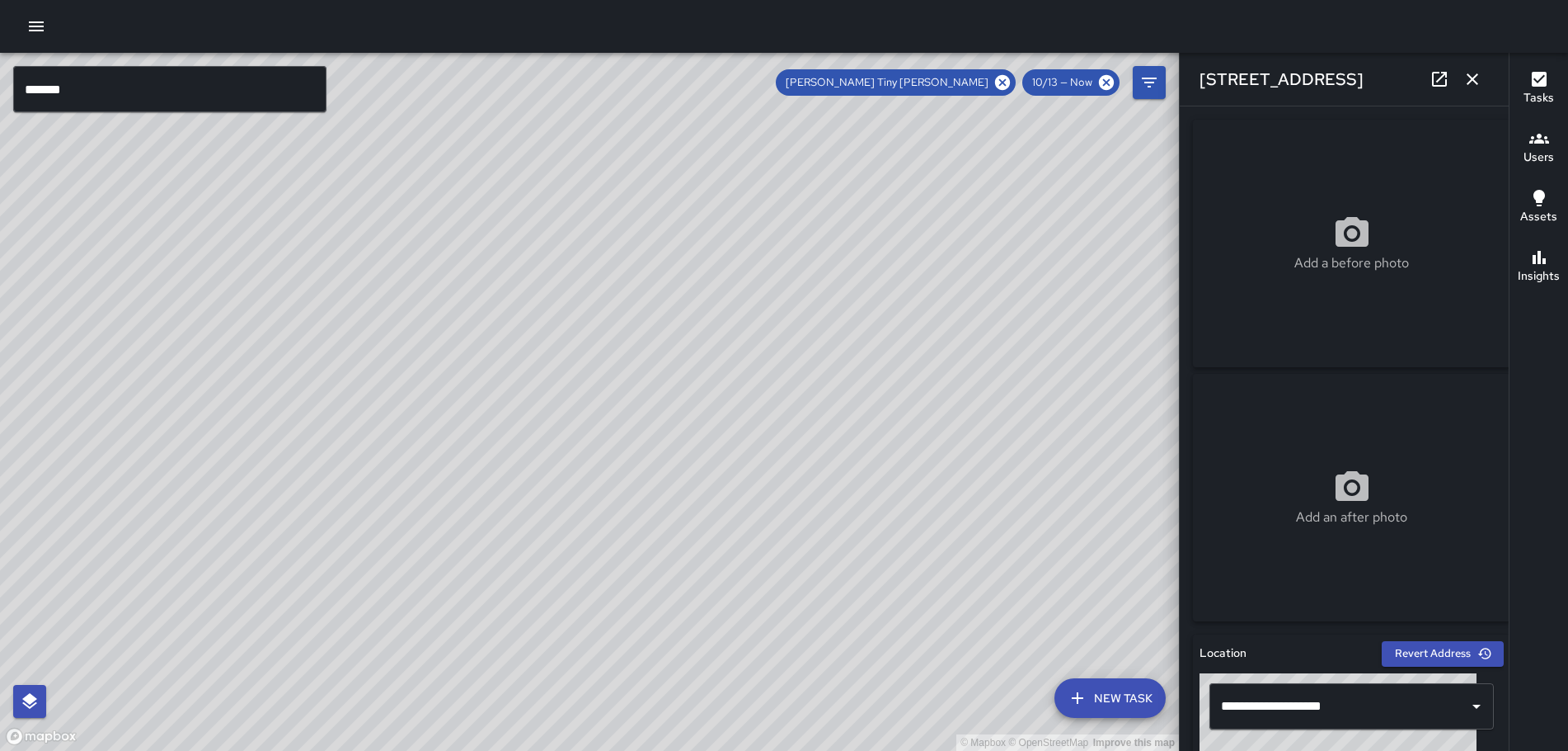
drag, startPoint x: 843, startPoint y: 487, endPoint x: 569, endPoint y: 20, distance: 541.4
click at [569, 20] on div "© Mapbox © OpenStreetMap Improve this map ******* ​ New Task Antonio Tiny [PERS…" at bounding box center [784, 375] width 1568 height 751
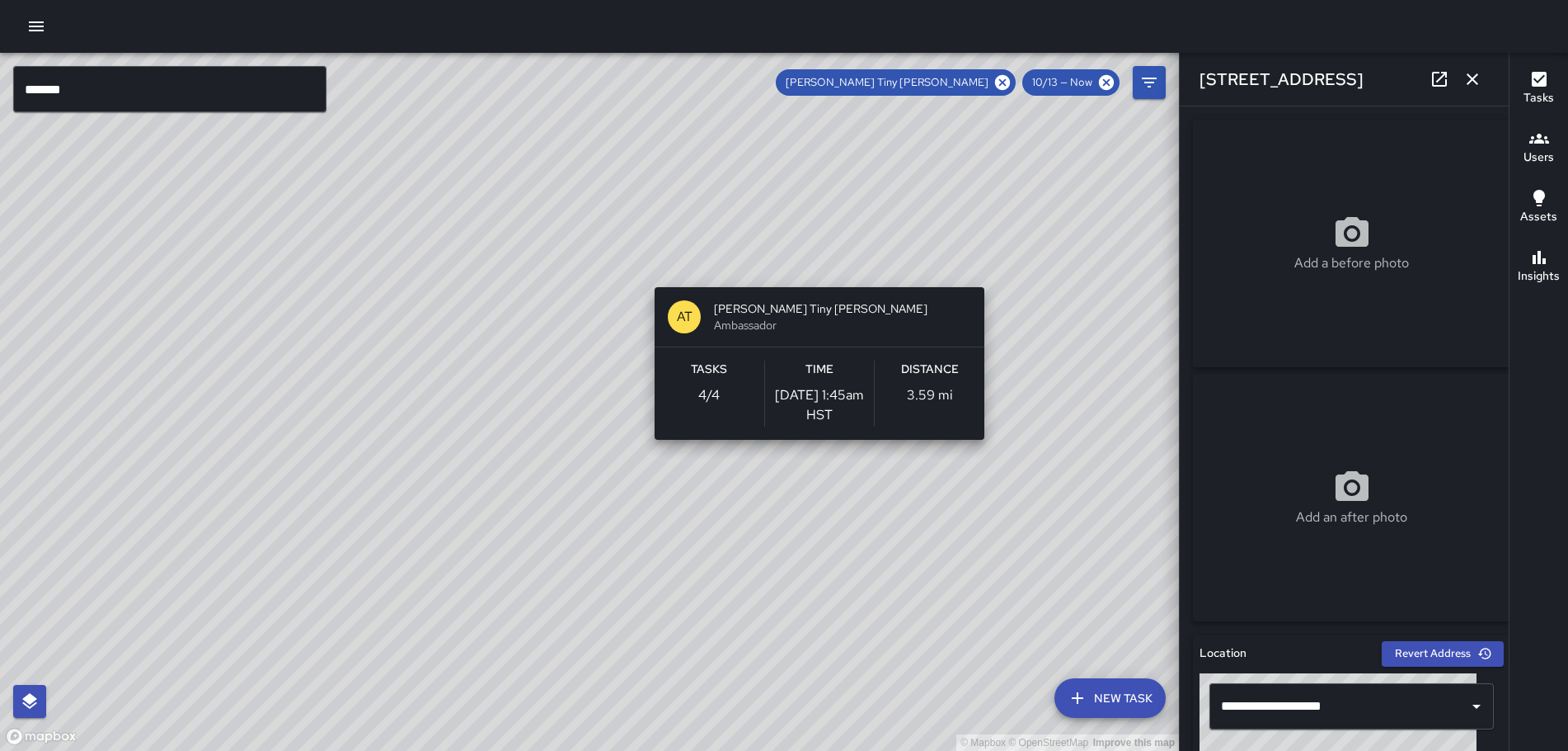
drag, startPoint x: 845, startPoint y: 308, endPoint x: 773, endPoint y: 239, distance: 99.7
click at [773, 239] on div "© Mapbox © OpenStreetMap Improve this map AT [PERSON_NAME] [PERSON_NAME] Ambass…" at bounding box center [590, 402] width 1180 height 698
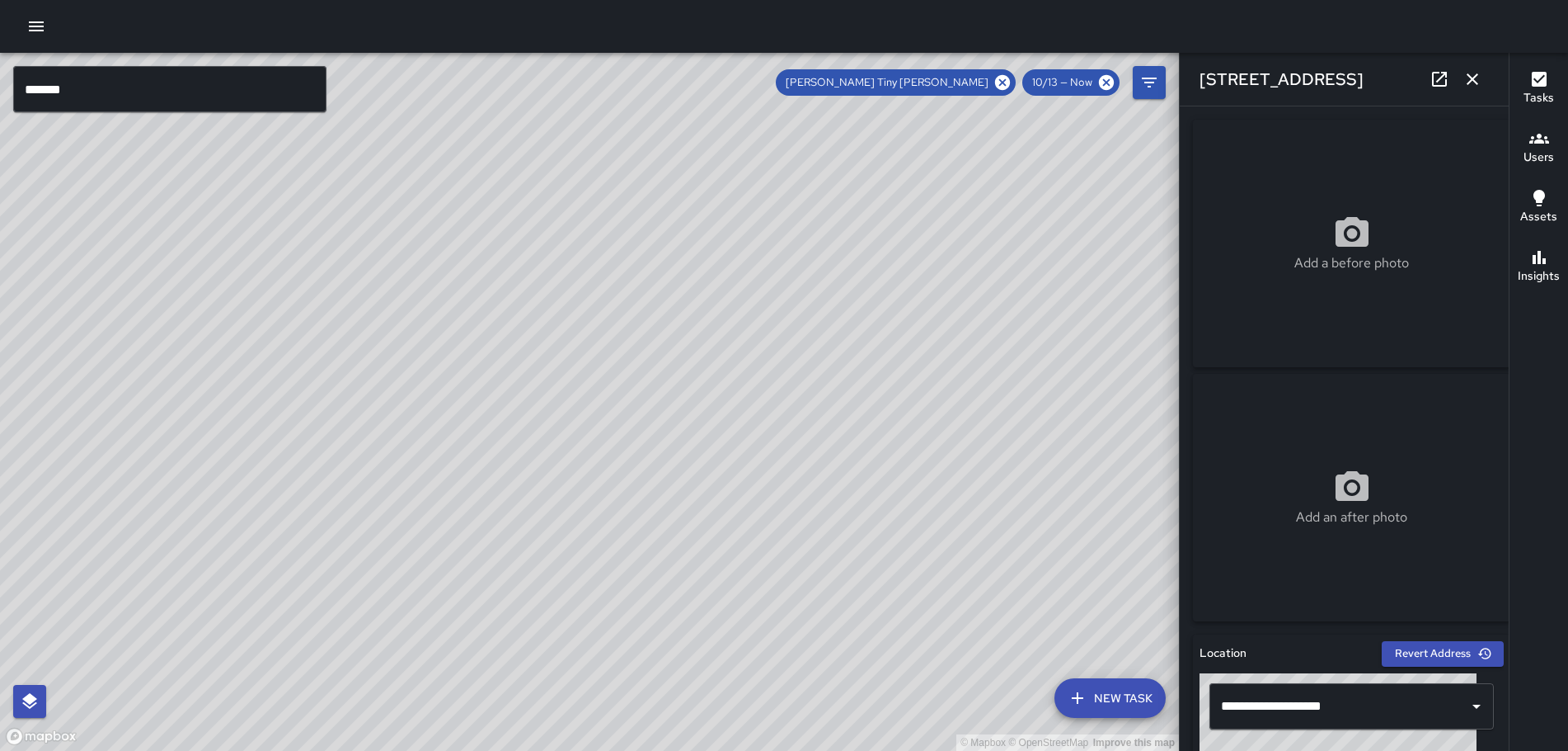
drag, startPoint x: 1022, startPoint y: 277, endPoint x: 864, endPoint y: 40, distance: 284.8
click at [863, 23] on div "© Mapbox © OpenStreetMap Improve this map ******* ​ New Task Antonio Tiny [PERS…" at bounding box center [784, 375] width 1568 height 751
drag, startPoint x: 943, startPoint y: 552, endPoint x: 830, endPoint y: 82, distance: 483.4
click at [830, 82] on div "© Mapbox © OpenStreetMap Improve this map" at bounding box center [590, 402] width 1180 height 698
drag, startPoint x: 882, startPoint y: 478, endPoint x: 842, endPoint y: 457, distance: 45.2
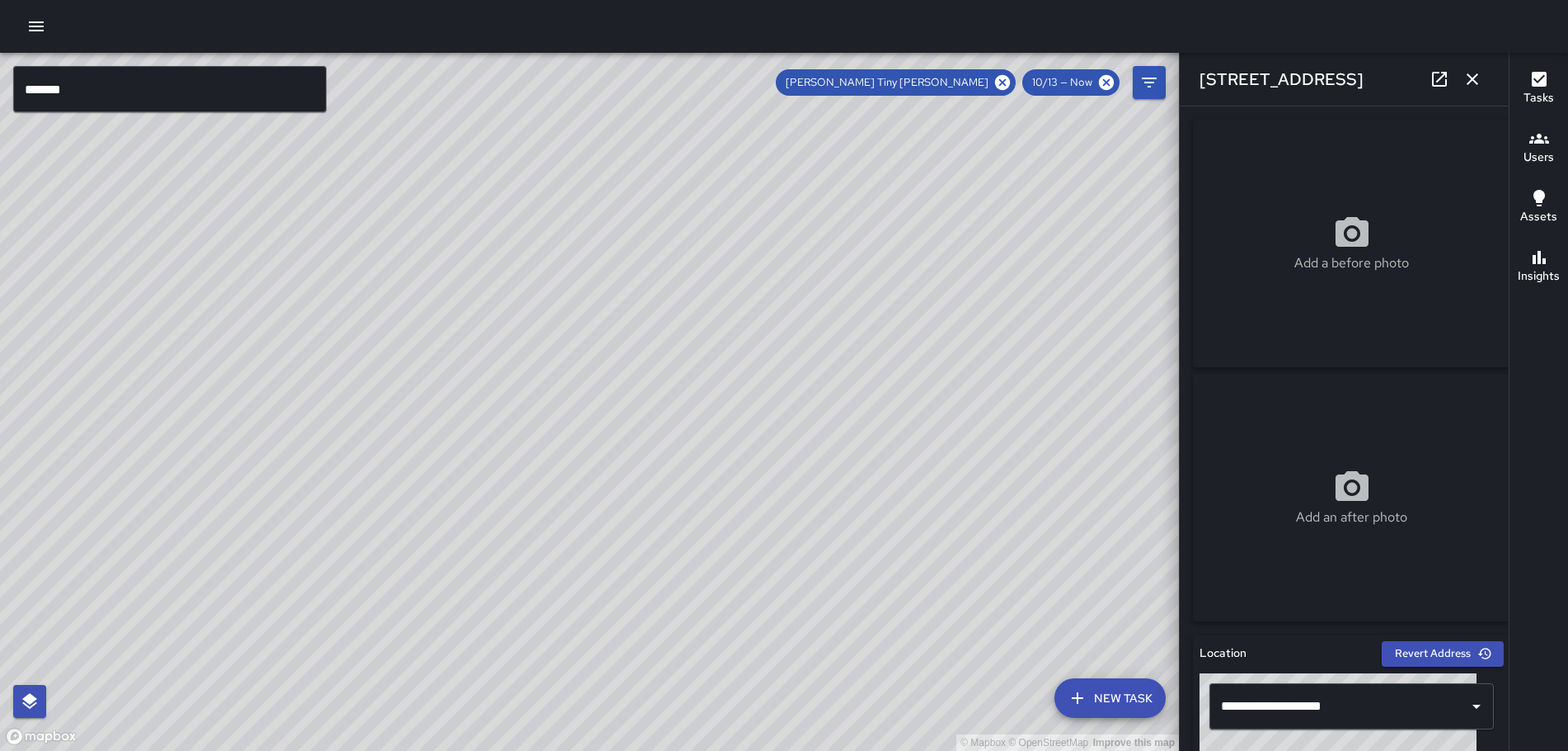
click at [860, 539] on div "© Mapbox © OpenStreetMap Improve this map" at bounding box center [590, 402] width 1180 height 698
drag, startPoint x: 689, startPoint y: 226, endPoint x: 1045, endPoint y: 732, distance: 618.7
click at [1048, 743] on div "© Mapbox © OpenStreetMap Improve this map" at bounding box center [590, 402] width 1180 height 698
drag, startPoint x: 736, startPoint y: 322, endPoint x: 980, endPoint y: 732, distance: 477.1
click at [981, 749] on div "© Mapbox © OpenStreetMap Improve this map" at bounding box center [590, 402] width 1180 height 698
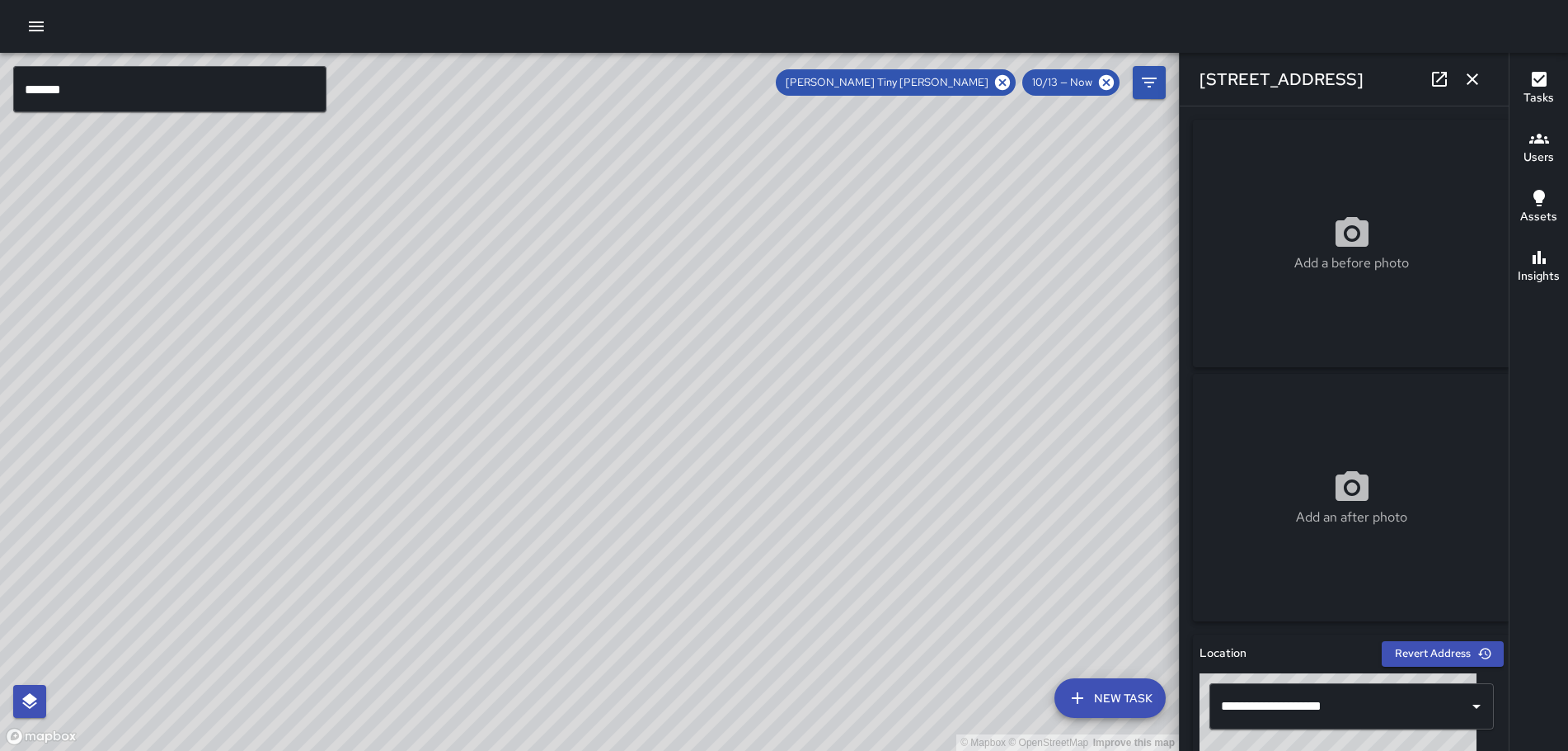
drag, startPoint x: 699, startPoint y: 300, endPoint x: 732, endPoint y: 550, distance: 252.2
click at [963, 691] on div "© Mapbox © OpenStreetMap Improve this map" at bounding box center [590, 402] width 1180 height 698
drag, startPoint x: 603, startPoint y: 464, endPoint x: 842, endPoint y: 682, distance: 323.5
click at [903, 742] on div "© Mapbox © OpenStreetMap Improve this map" at bounding box center [590, 402] width 1180 height 698
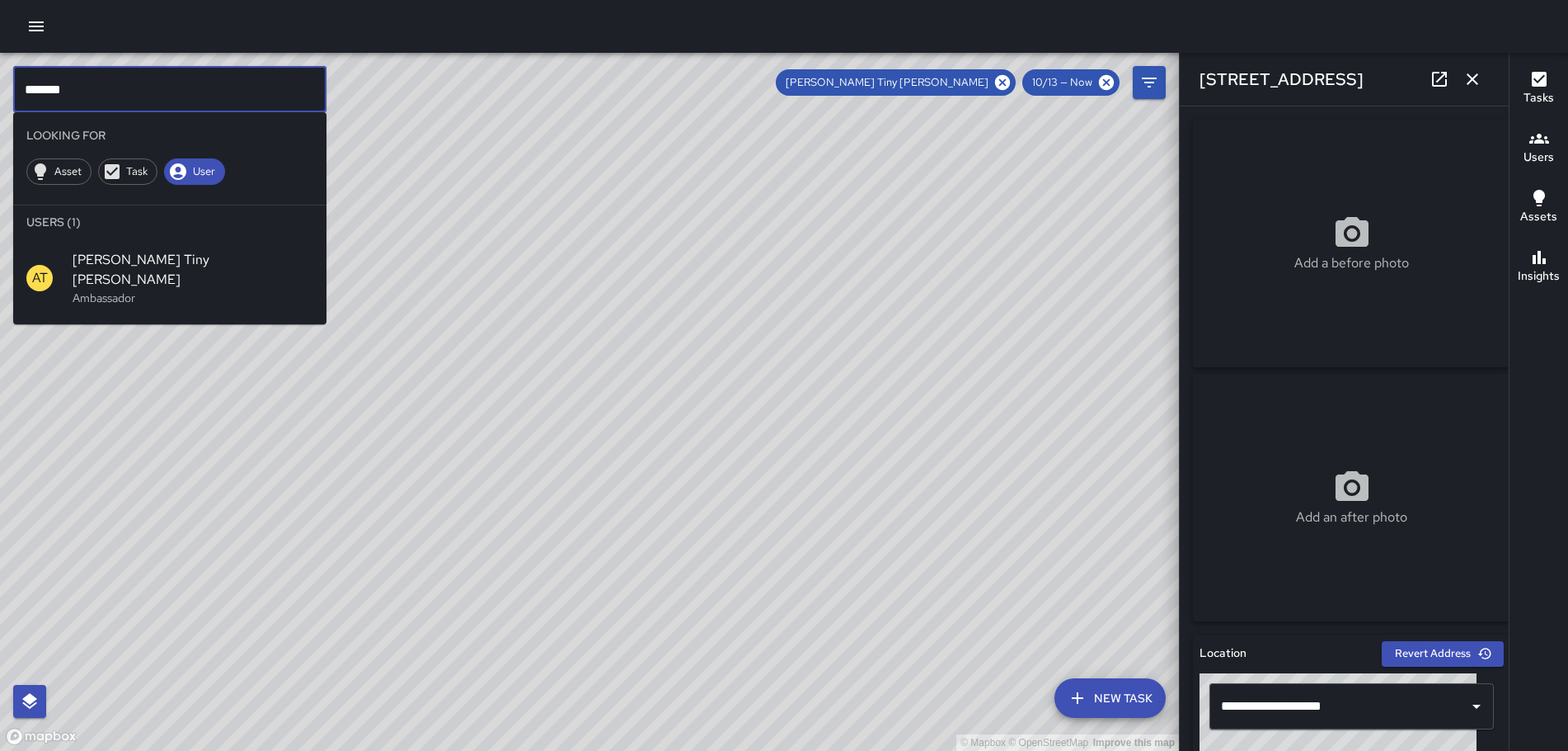
click at [138, 105] on input "*******" at bounding box center [170, 88] width 314 height 46
click at [1000, 82] on icon at bounding box center [1002, 82] width 15 height 15
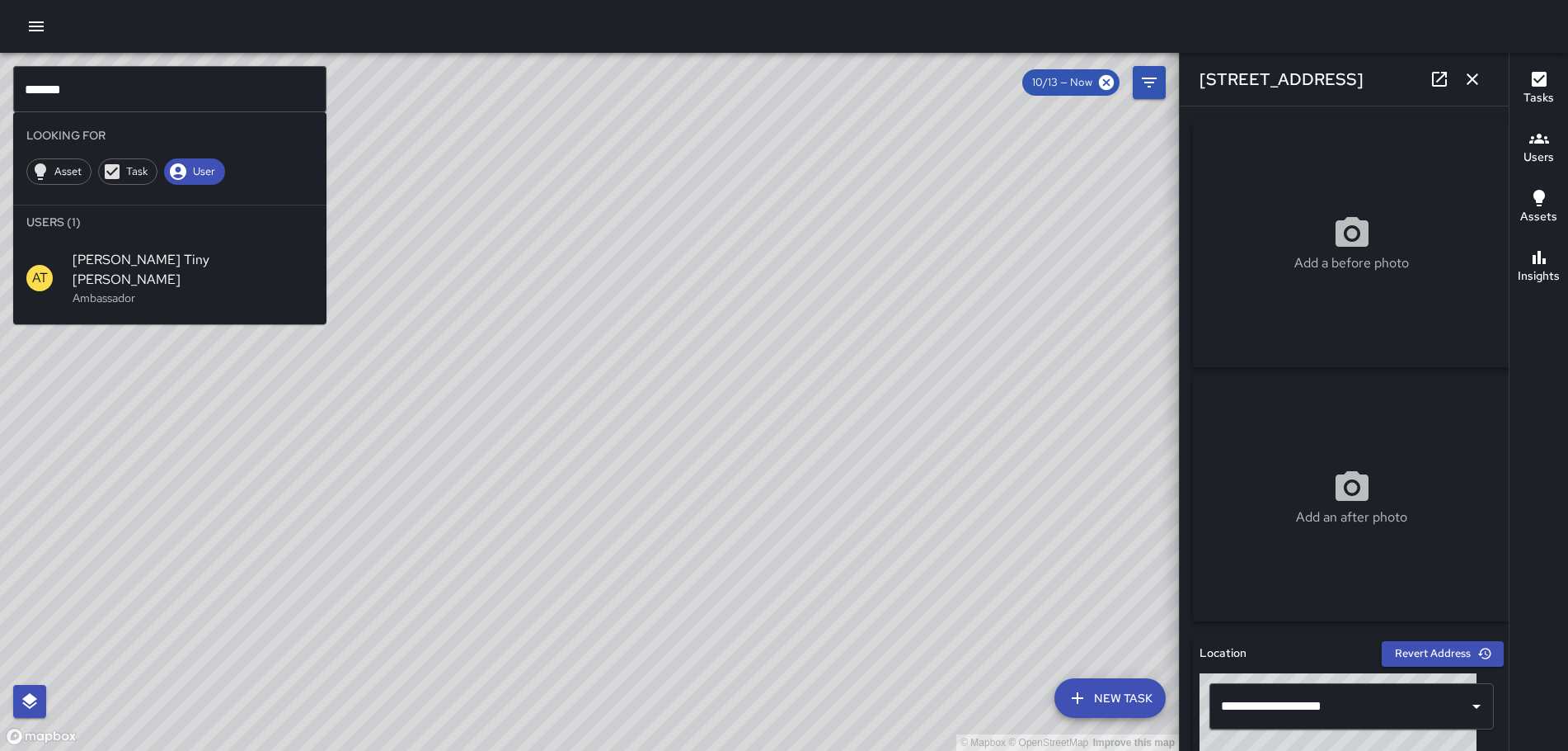
click at [290, 99] on input "*******" at bounding box center [170, 88] width 314 height 46
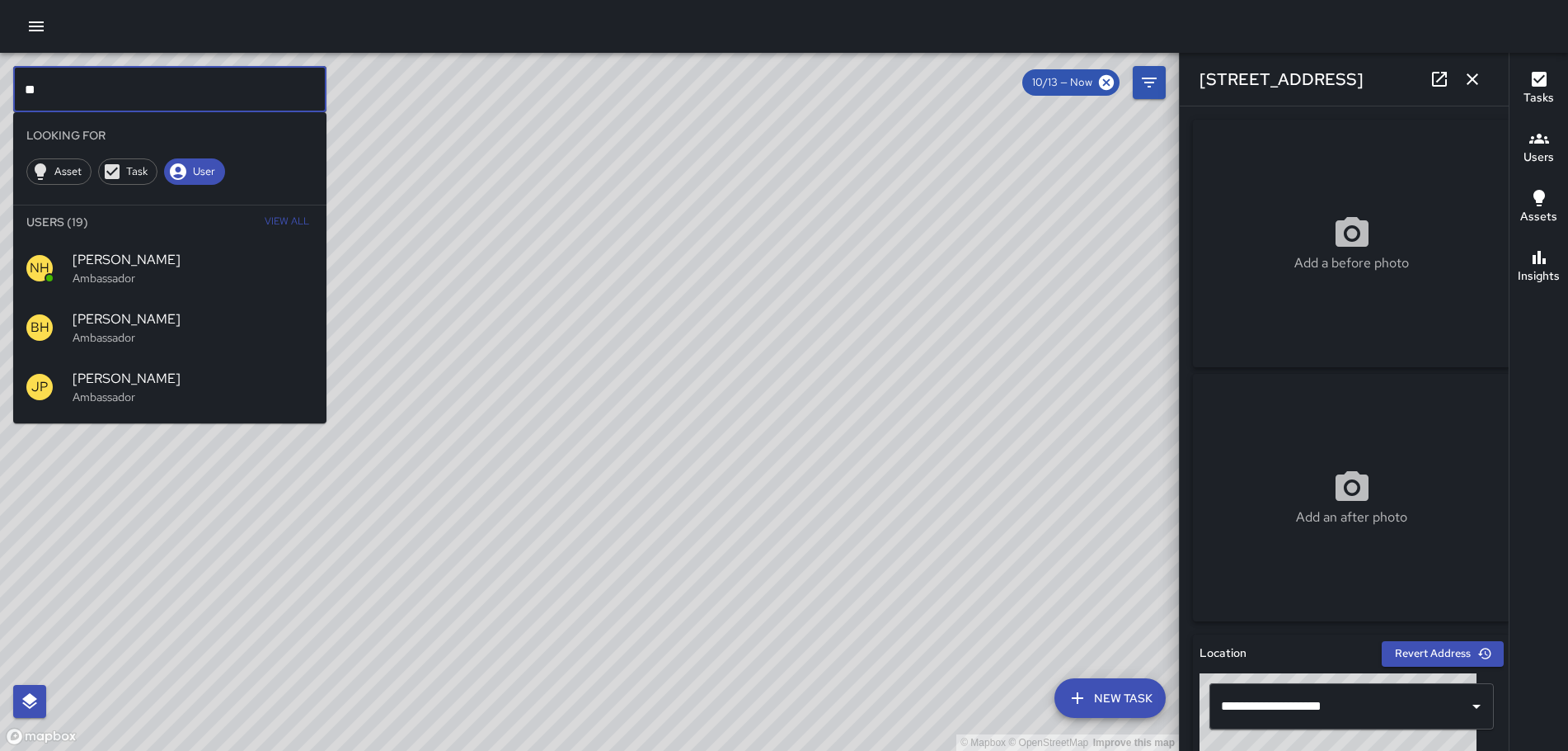
type input "*"
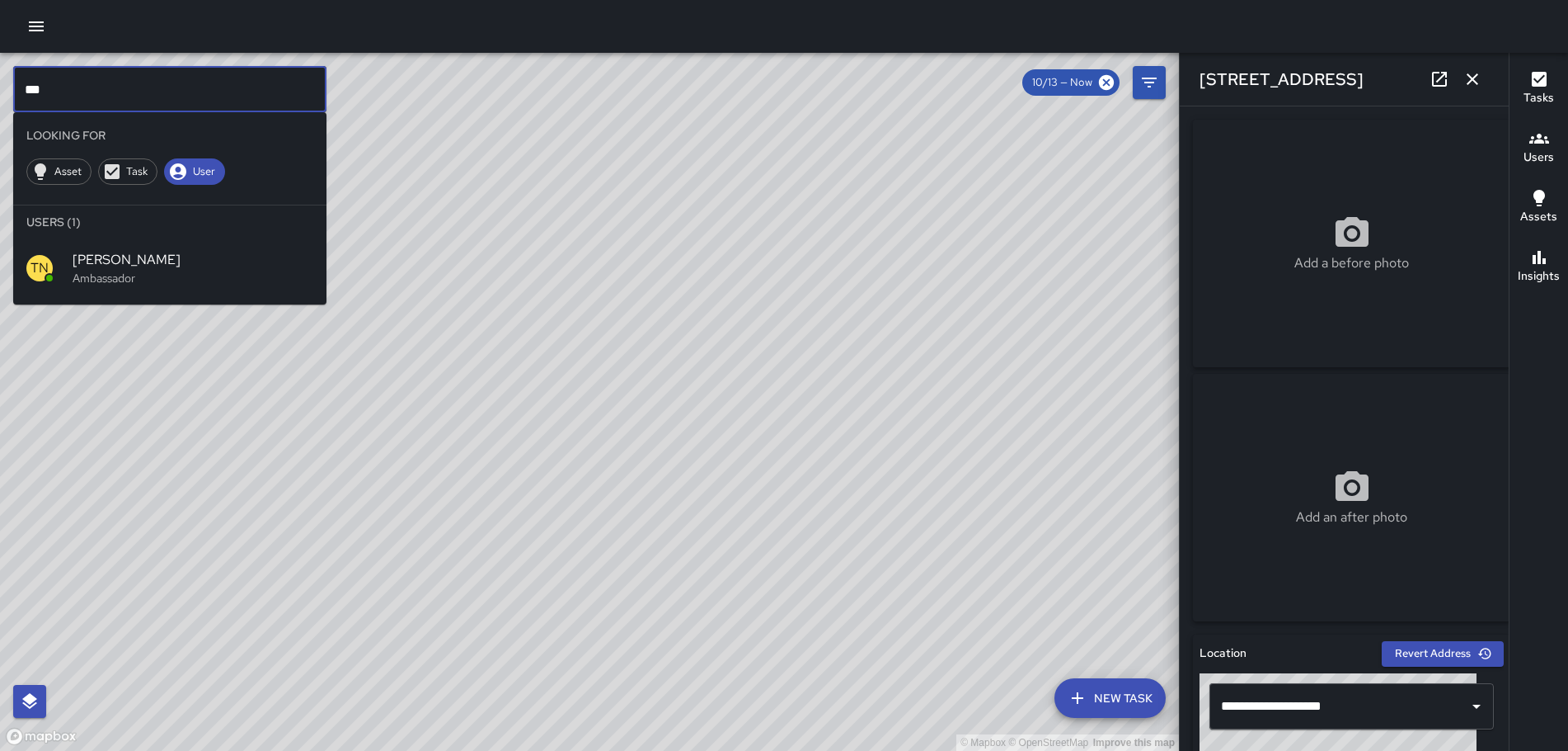
type input "***"
click at [234, 256] on span "[PERSON_NAME]" at bounding box center [193, 260] width 241 height 20
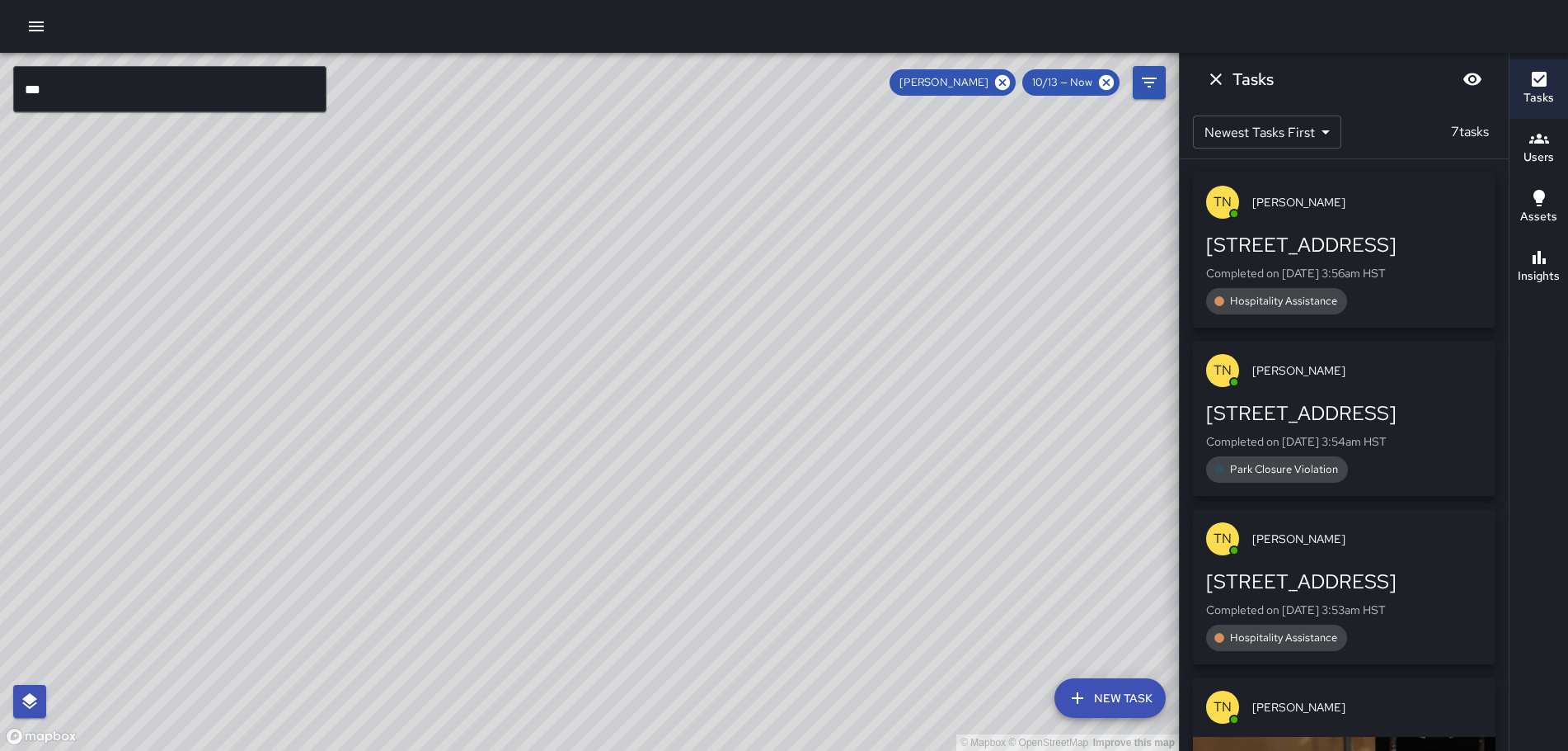
drag, startPoint x: 646, startPoint y: 109, endPoint x: 685, endPoint y: 374, distance: 267.9
click at [762, 559] on div "© Mapbox © OpenStreetMap Improve this map" at bounding box center [590, 402] width 1180 height 698
drag, startPoint x: 555, startPoint y: 129, endPoint x: 1124, endPoint y: 483, distance: 670.1
click at [1124, 483] on div "© Mapbox © OpenStreetMap Improve this map" at bounding box center [590, 402] width 1180 height 698
drag, startPoint x: 833, startPoint y: 317, endPoint x: 67, endPoint y: -100, distance: 872.1
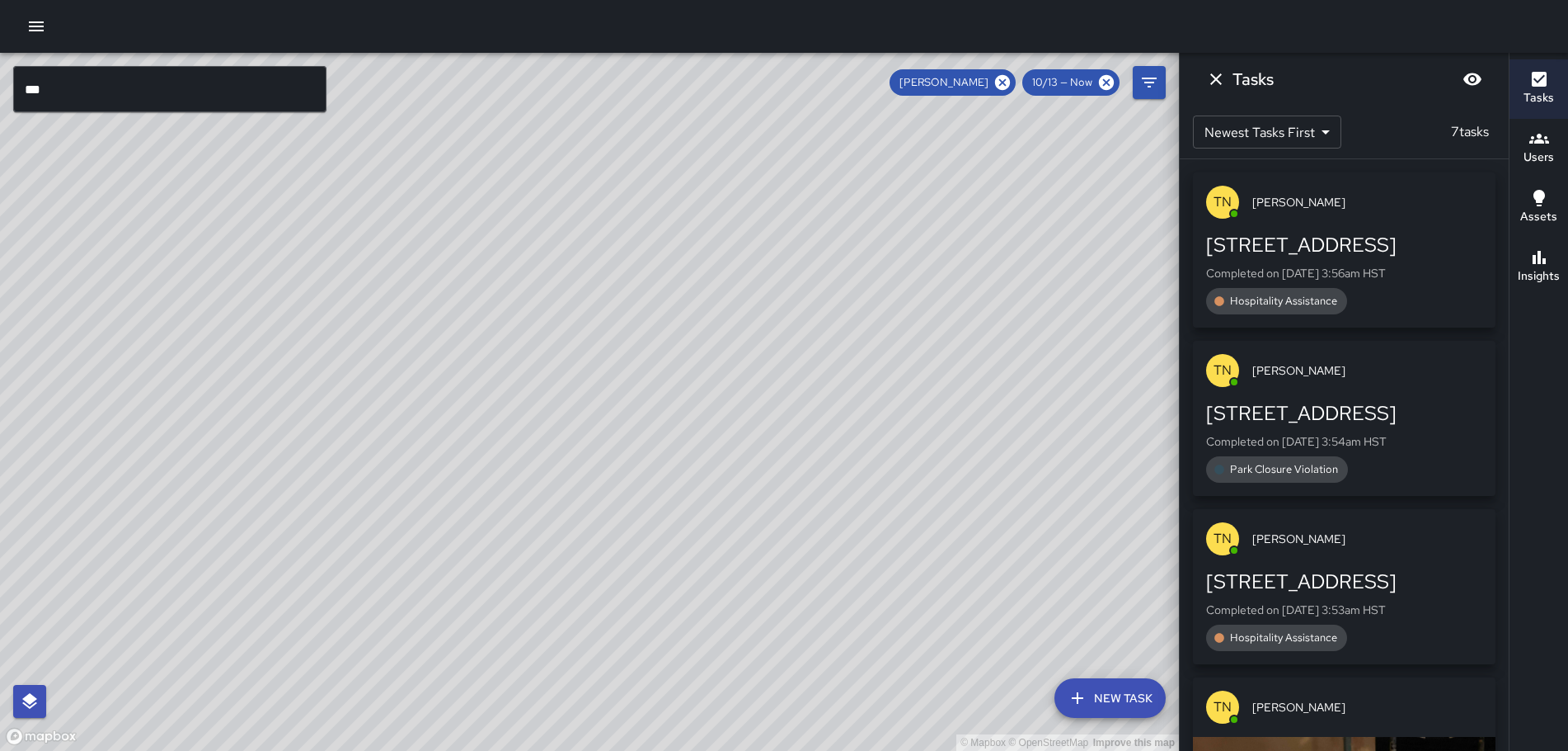
click at [67, 0] on html "© Mapbox © OpenStreetMap Improve this map *** ​ New Task [PERSON_NAME] 10/13 — …" at bounding box center [784, 375] width 1568 height 751
drag, startPoint x: 581, startPoint y: 389, endPoint x: 612, endPoint y: 244, distance: 148.3
click at [508, 222] on div "© Mapbox © OpenStreetMap Improve this map" at bounding box center [590, 402] width 1180 height 698
drag, startPoint x: 842, startPoint y: 548, endPoint x: 699, endPoint y: 316, distance: 272.5
click at [699, 316] on div "© Mapbox © OpenStreetMap Improve this map" at bounding box center [590, 402] width 1180 height 698
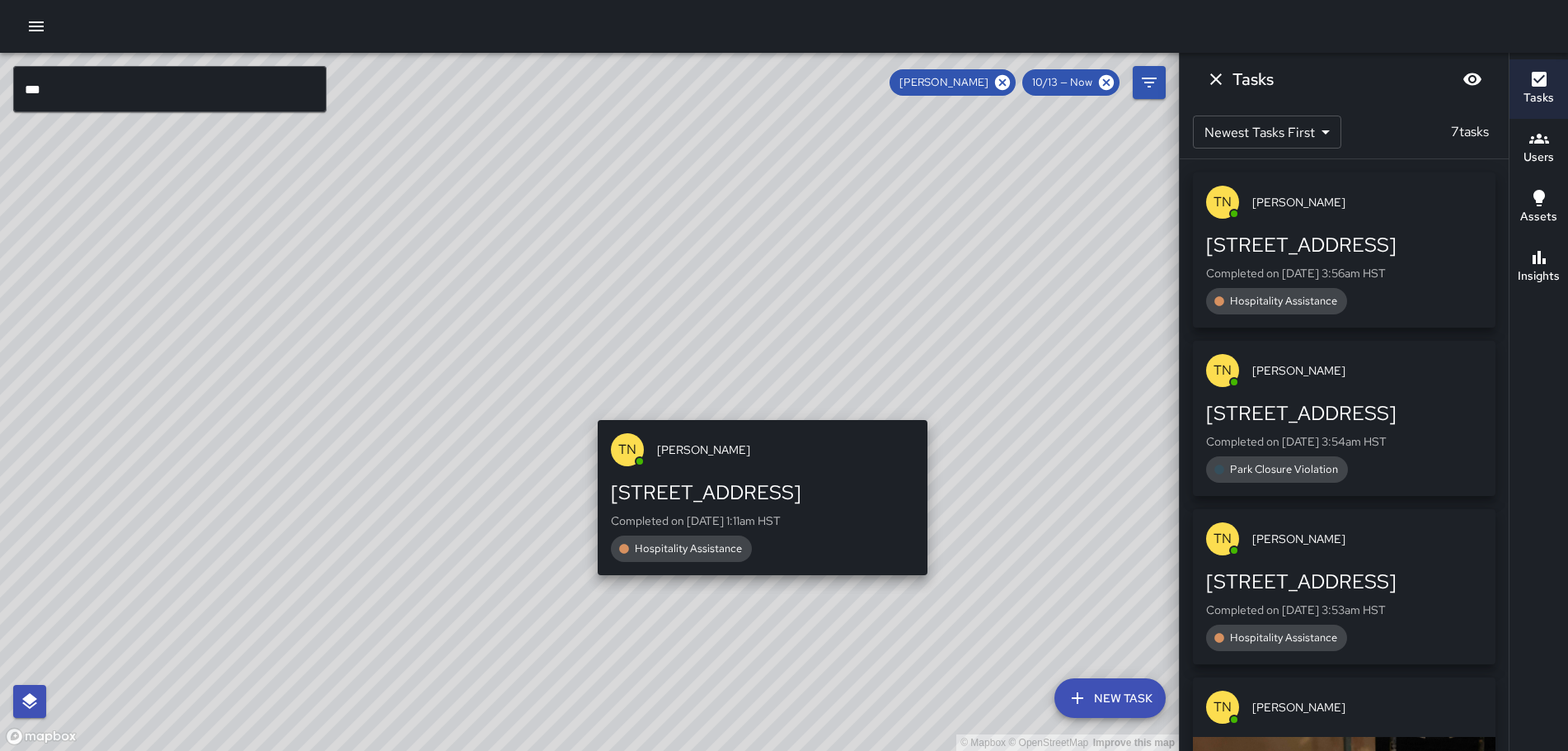
click at [933, 586] on div "© Mapbox © OpenStreetMap Improve this map TN [PERSON_NAME][GEOGRAPHIC_DATA][STR…" at bounding box center [590, 402] width 1180 height 698
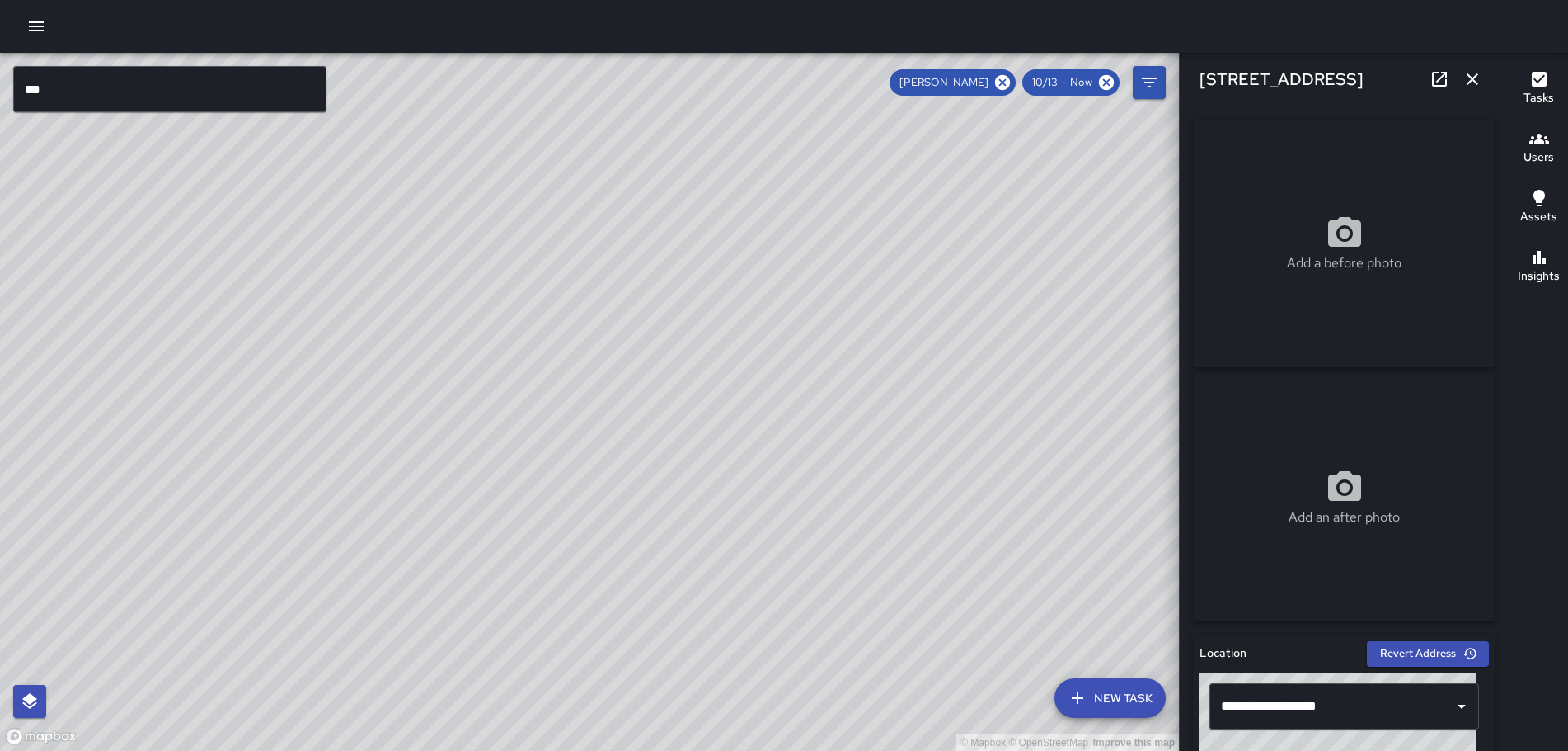
drag, startPoint x: 550, startPoint y: 424, endPoint x: 860, endPoint y: 627, distance: 370.6
click at [860, 627] on div "© Mapbox © OpenStreetMap Improve this map" at bounding box center [590, 402] width 1180 height 698
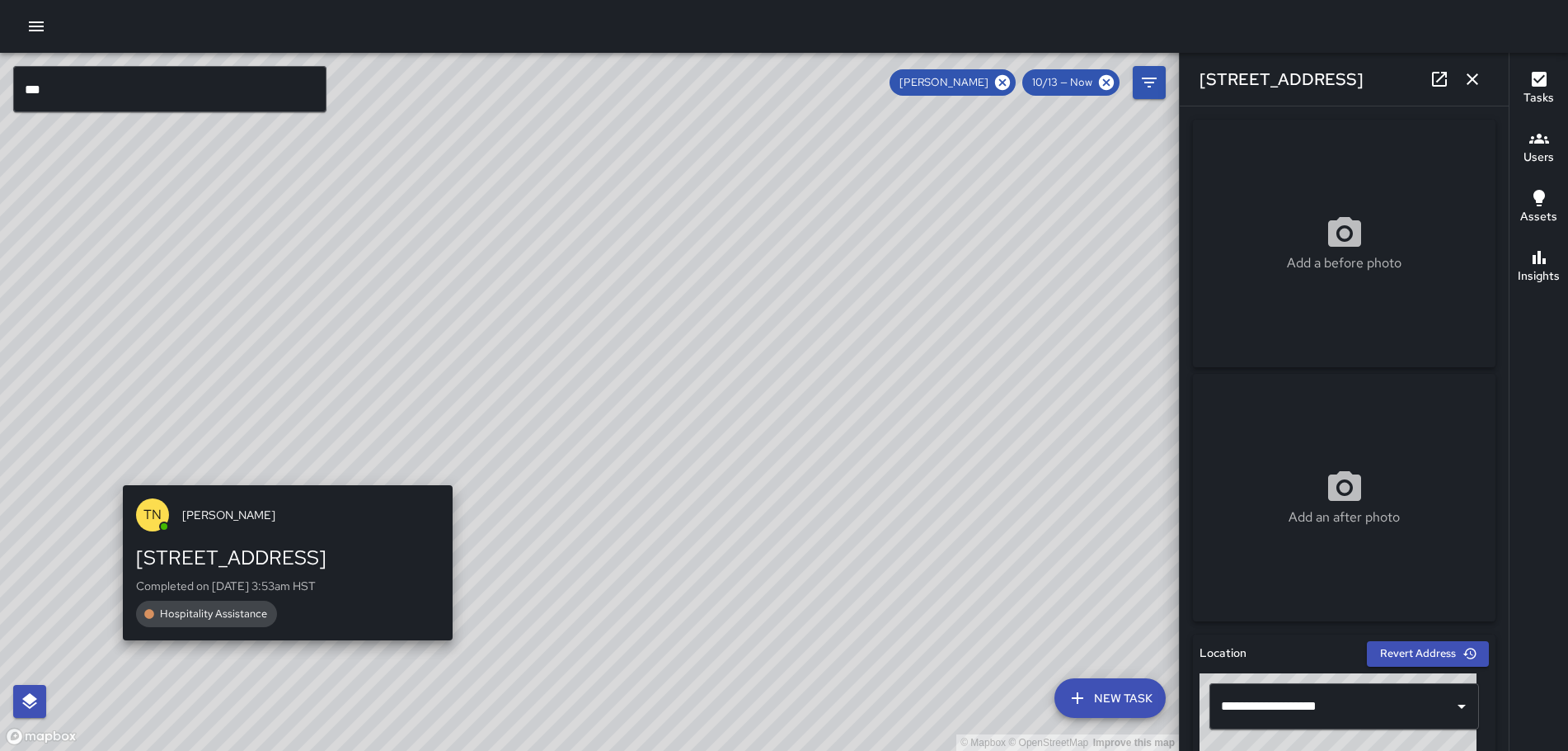
click at [282, 646] on div "TN [PERSON_NAME] [STREET_ADDRESS] Completed on [DATE] 3:53am HST Hospitality As…" at bounding box center [288, 563] width 343 height 170
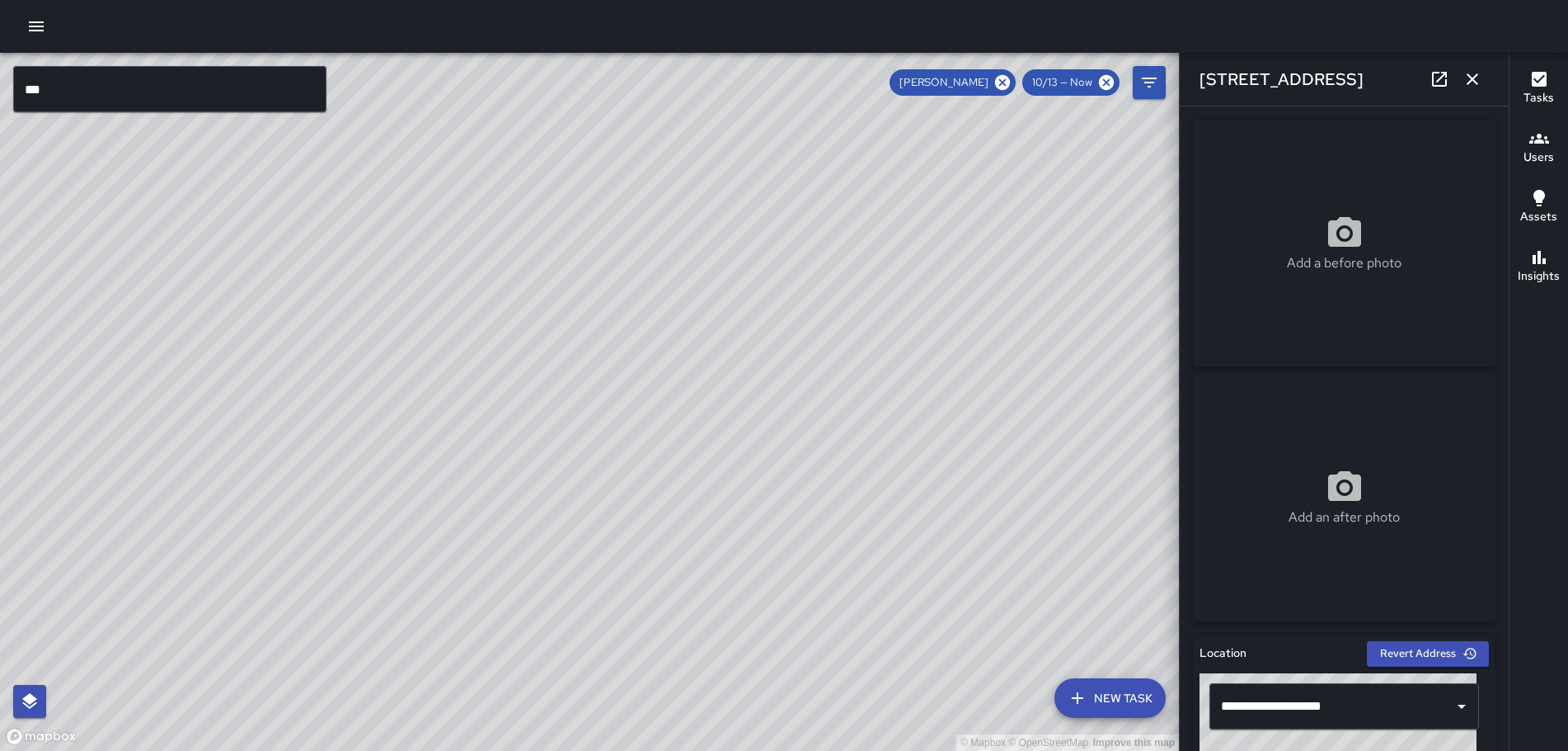
type input "**********"
click at [608, 395] on div "© Mapbox © OpenStreetMap Improve this map TN [PERSON_NAME][GEOGRAPHIC_DATA][STR…" at bounding box center [590, 402] width 1180 height 698
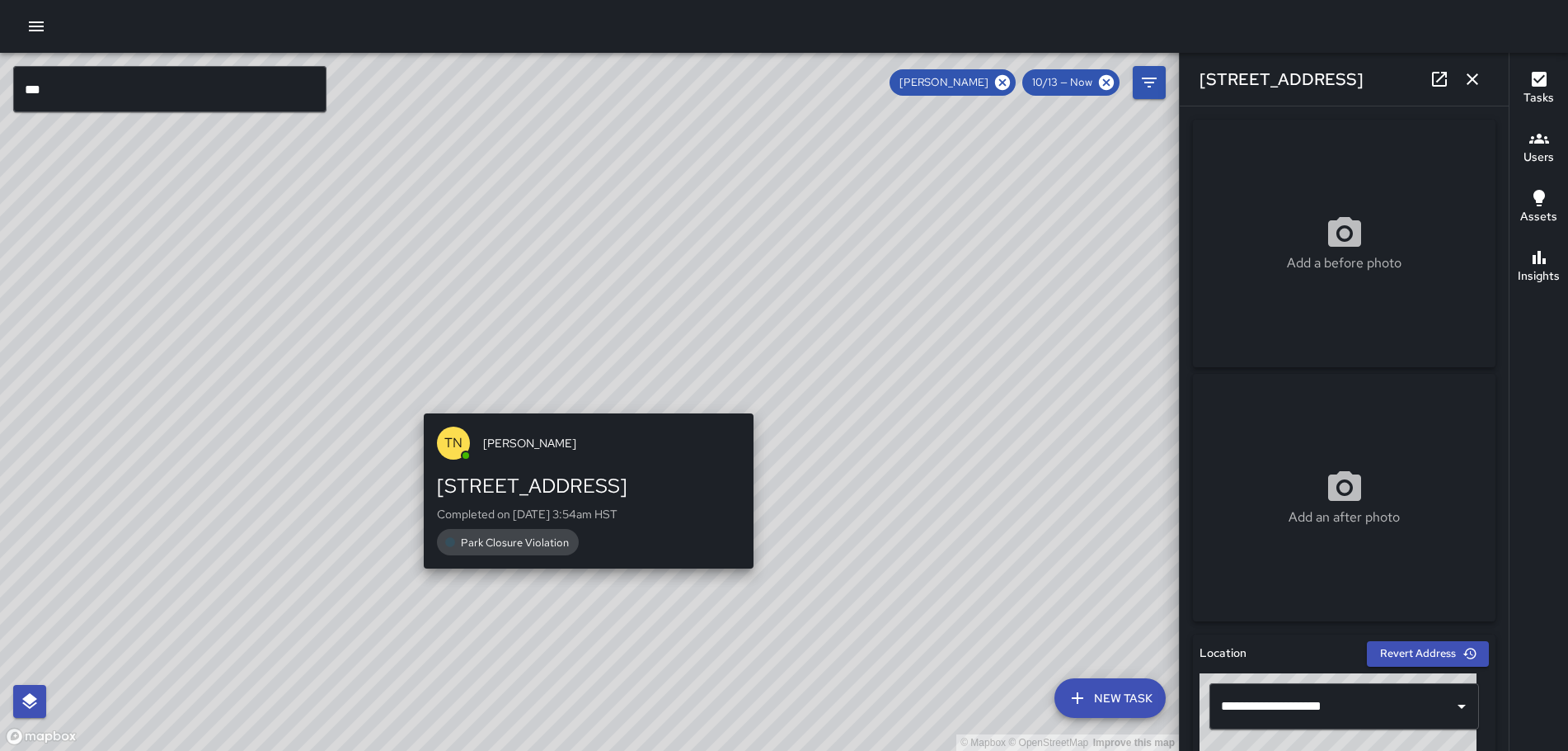
click at [586, 404] on div "© Mapbox © OpenStreetMap Improve this map TN [PERSON_NAME][GEOGRAPHIC_DATA][STR…" at bounding box center [590, 402] width 1180 height 698
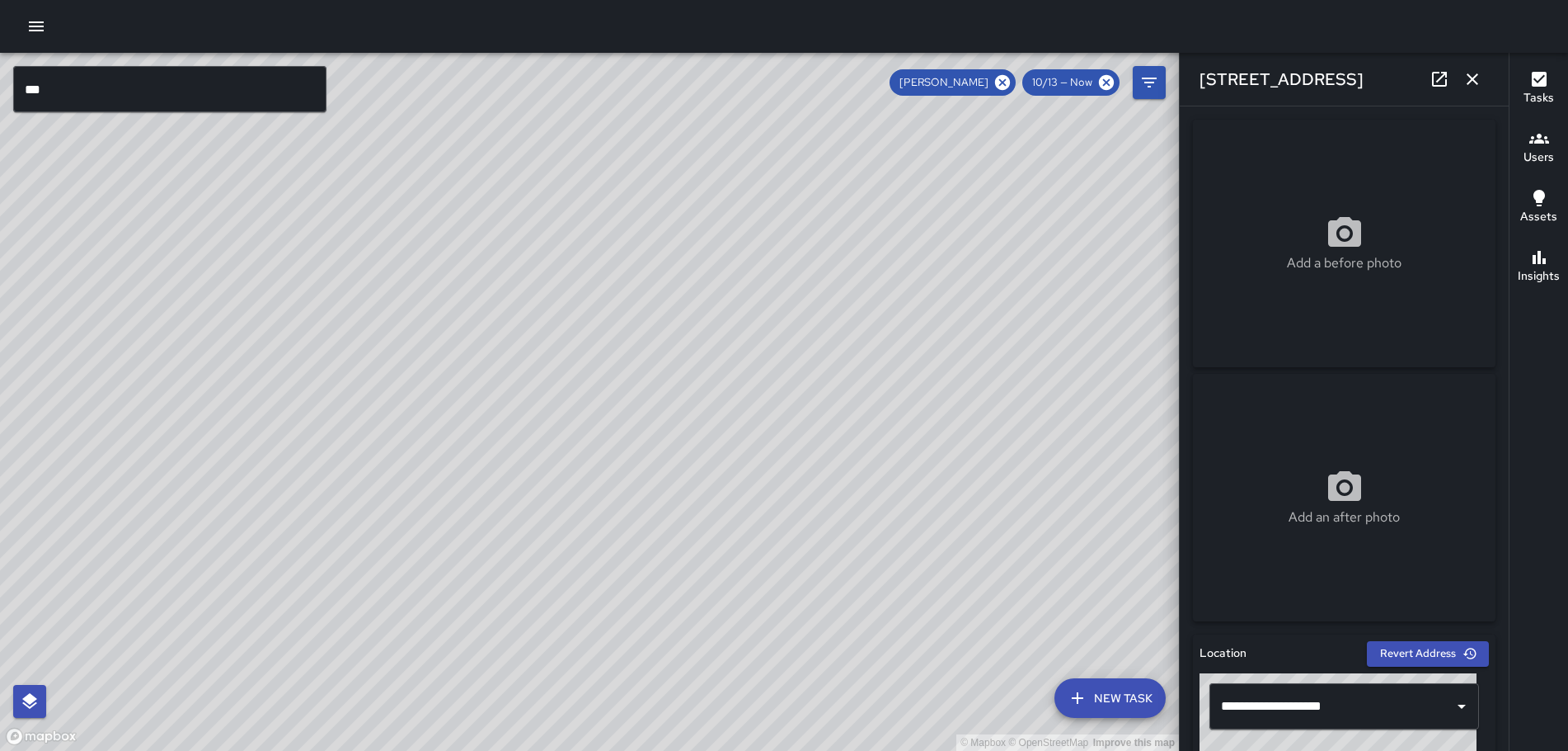
drag, startPoint x: 738, startPoint y: 271, endPoint x: 785, endPoint y: 342, distance: 85.1
click at [785, 342] on div "© Mapbox © OpenStreetMap Improve this map" at bounding box center [590, 402] width 1180 height 698
drag, startPoint x: 808, startPoint y: 296, endPoint x: 935, endPoint y: 669, distance: 394.0
click at [935, 669] on div "© Mapbox © OpenStreetMap Improve this map" at bounding box center [590, 402] width 1180 height 698
drag, startPoint x: 688, startPoint y: 401, endPoint x: 717, endPoint y: 499, distance: 102.2
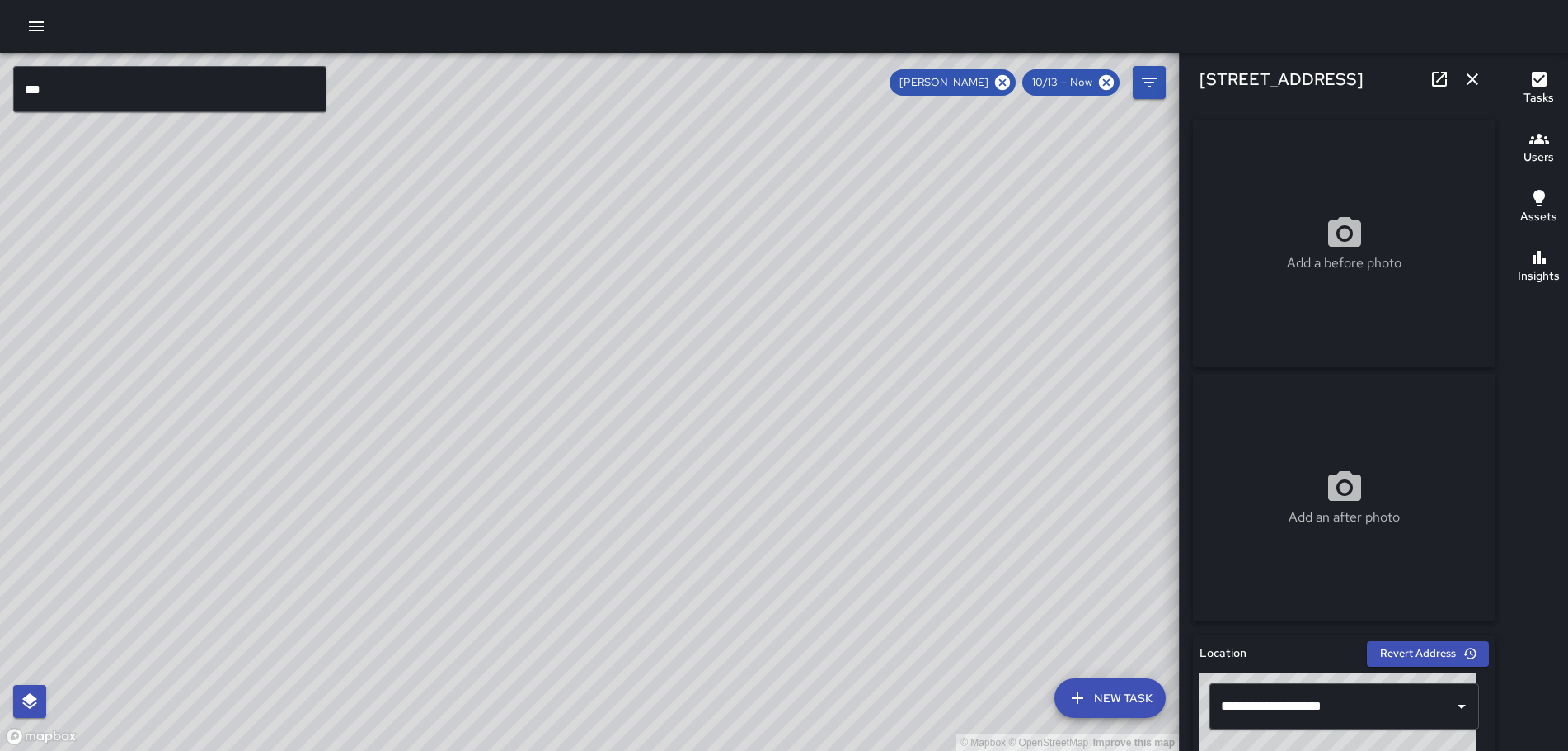
click at [964, 747] on div "© Mapbox © OpenStreetMap Improve this map" at bounding box center [590, 402] width 1180 height 698
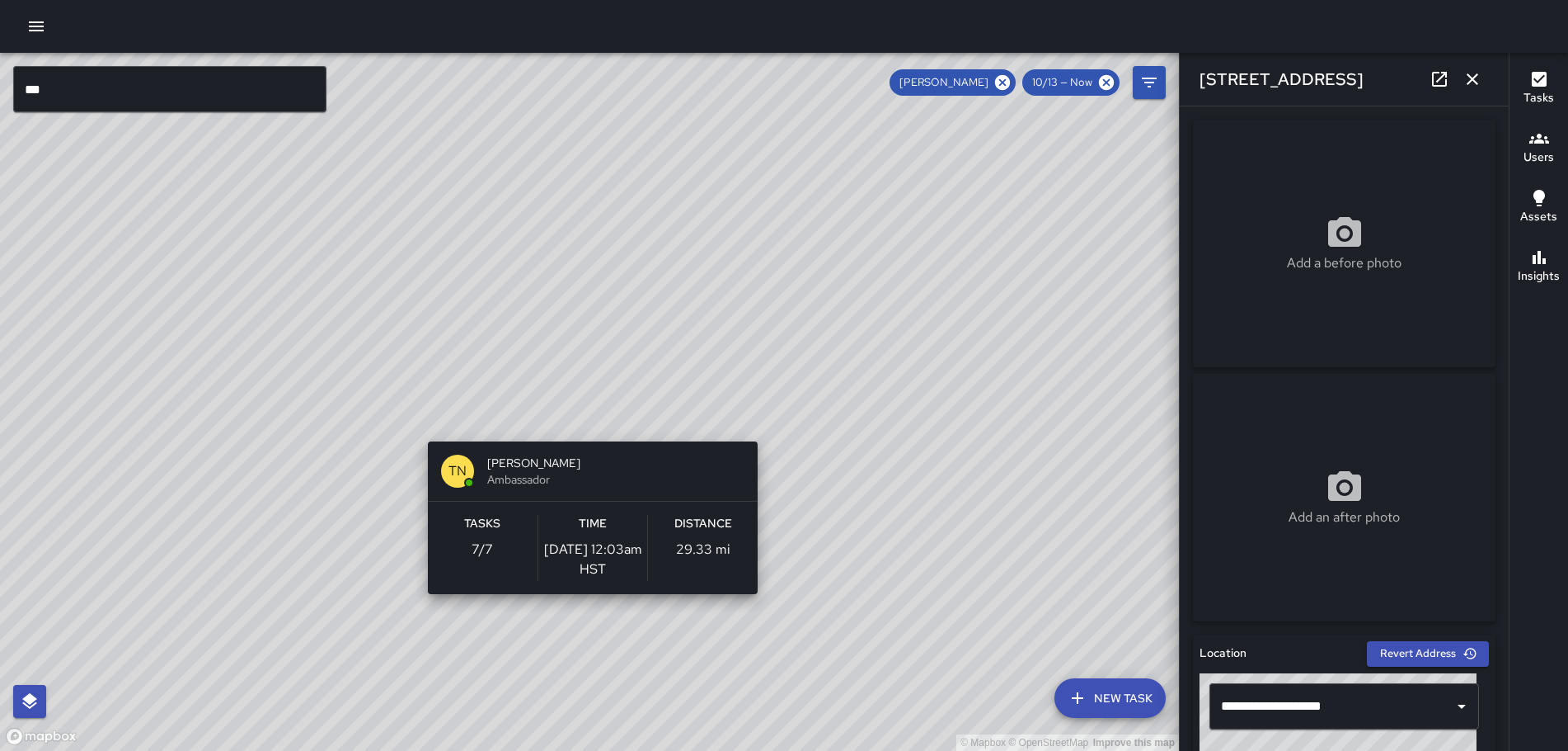
drag, startPoint x: 526, startPoint y: 185, endPoint x: 592, endPoint y: 442, distance: 265.3
click at [592, 443] on div "© Mapbox © OpenStreetMap Improve this map TN [PERSON_NAME] Ambassador Tasks 7 /…" at bounding box center [590, 402] width 1180 height 698
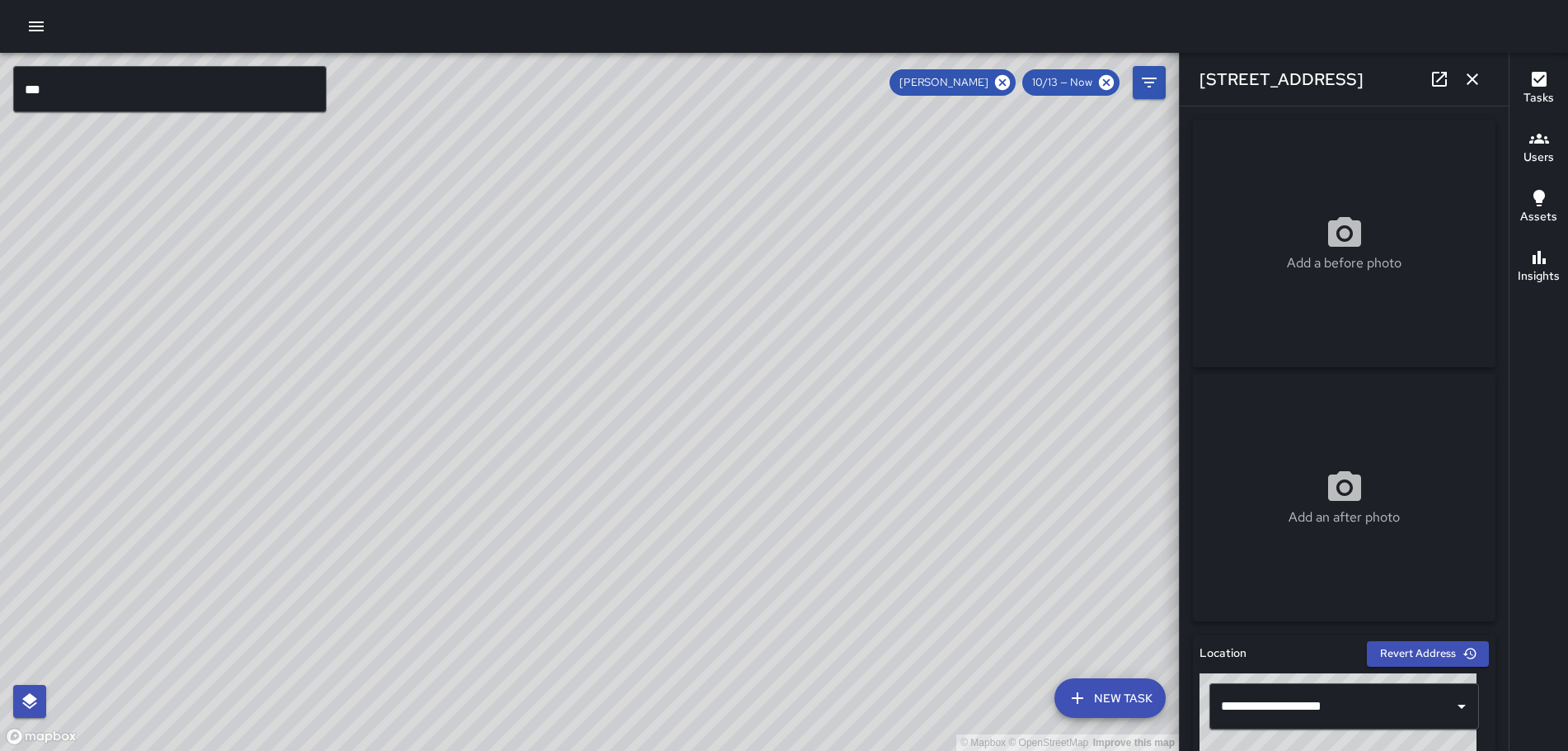
click at [383, 161] on div "© Mapbox © OpenStreetMap Improve this map TN [PERSON_NAME] Ambassador Tasks 7 /…" at bounding box center [590, 402] width 1180 height 698
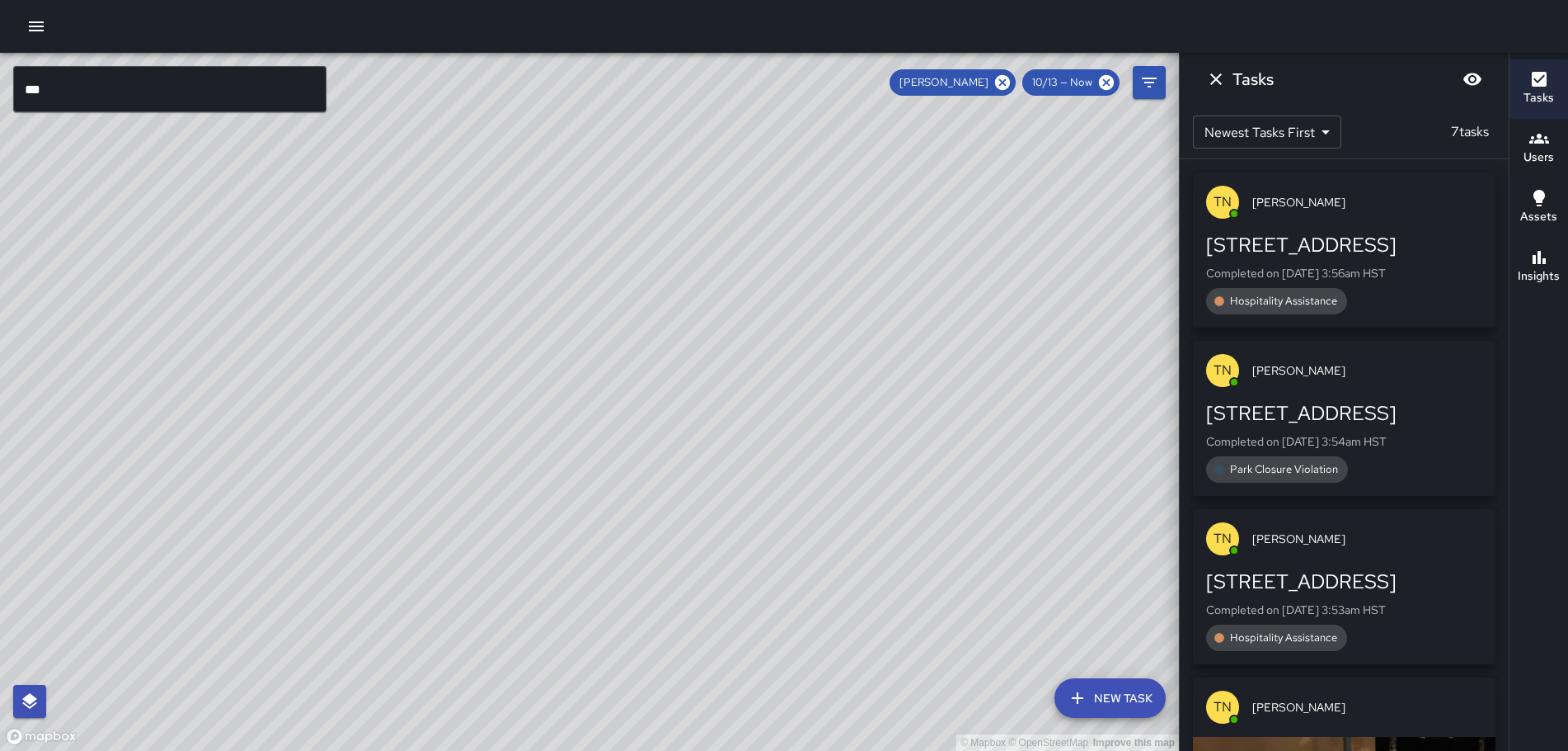
drag, startPoint x: 254, startPoint y: 174, endPoint x: 500, endPoint y: 369, distance: 313.9
click at [500, 369] on div "© Mapbox © OpenStreetMap Improve this map" at bounding box center [590, 402] width 1180 height 698
click at [1008, 75] on icon at bounding box center [1002, 83] width 18 height 18
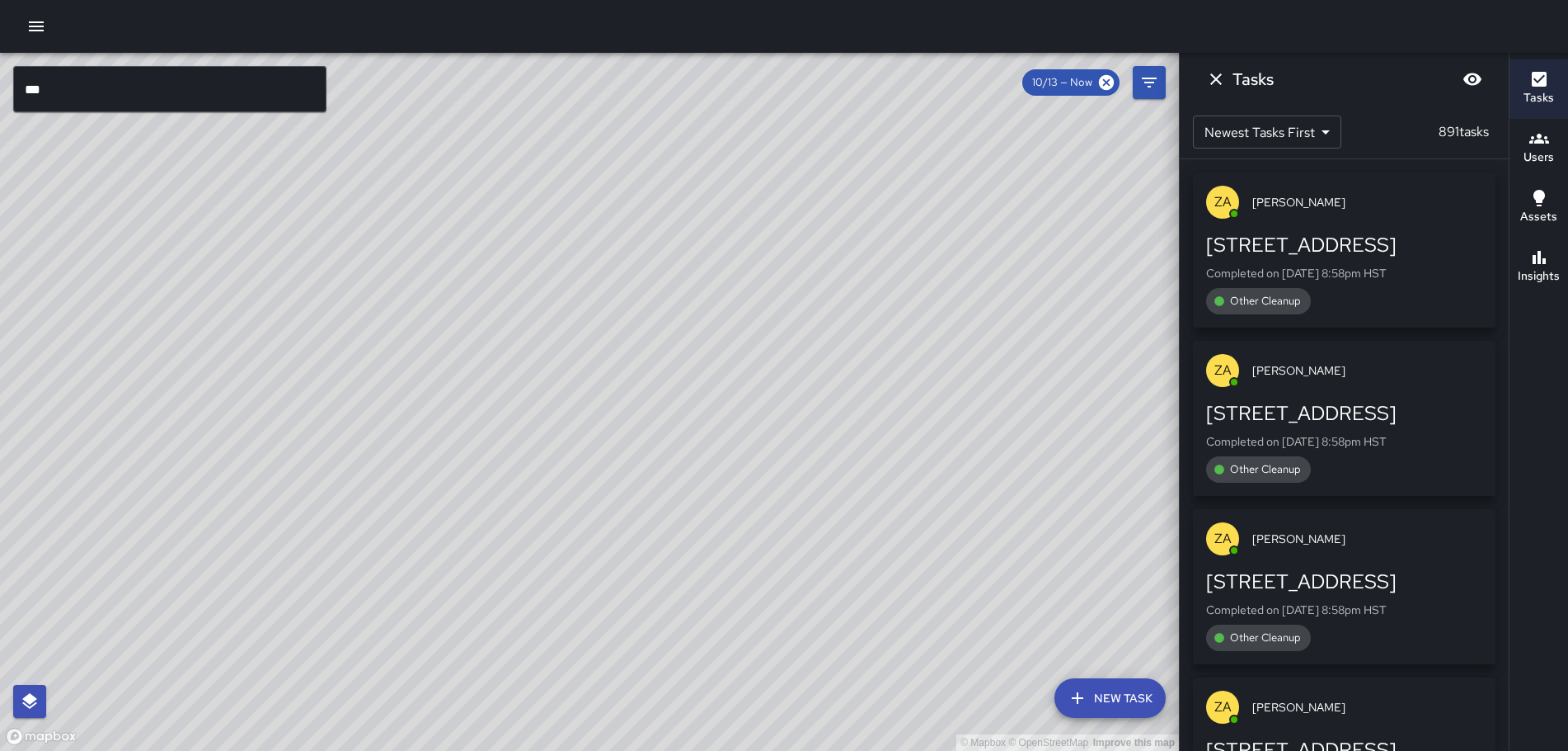
click at [199, 93] on input "***" at bounding box center [170, 88] width 314 height 46
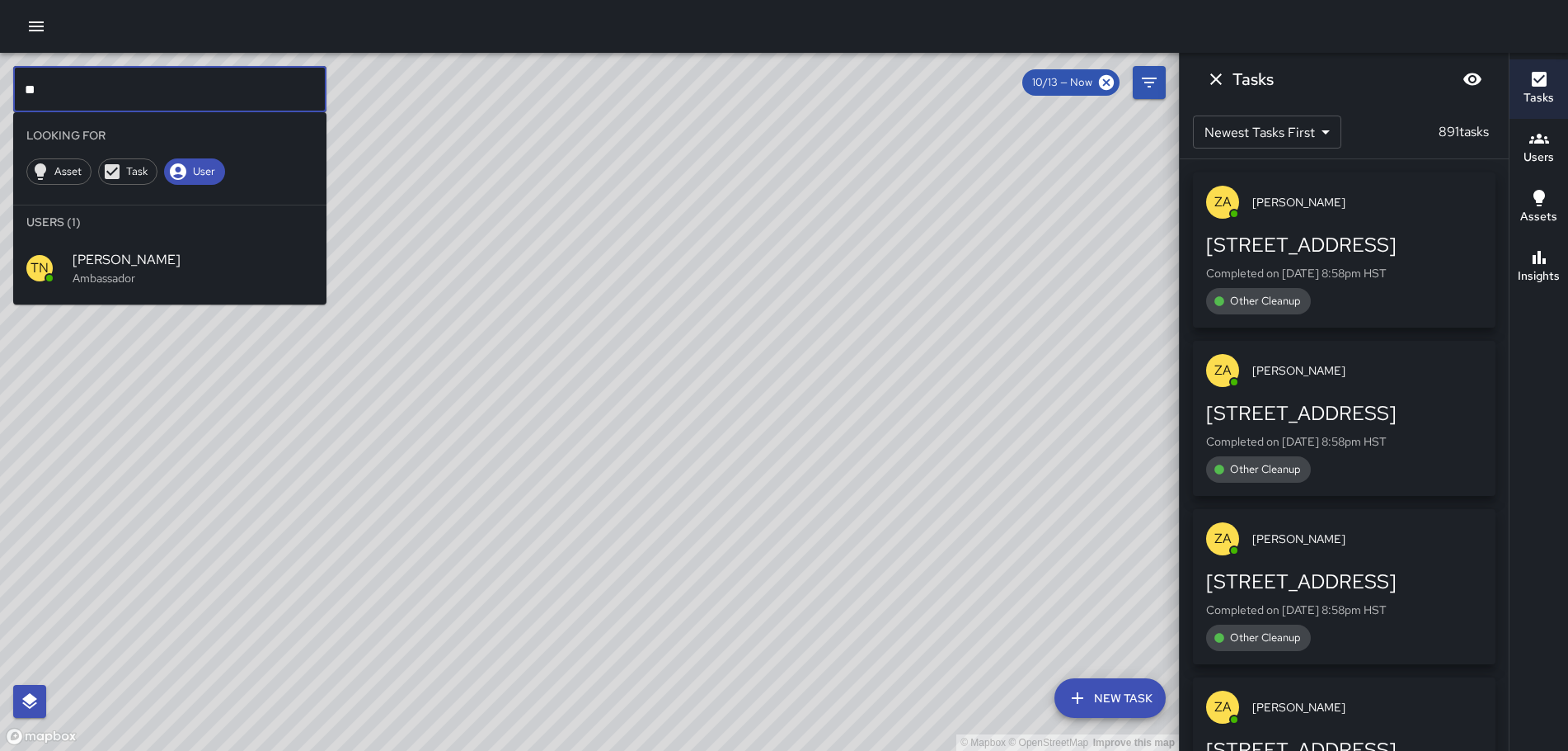
type input "*"
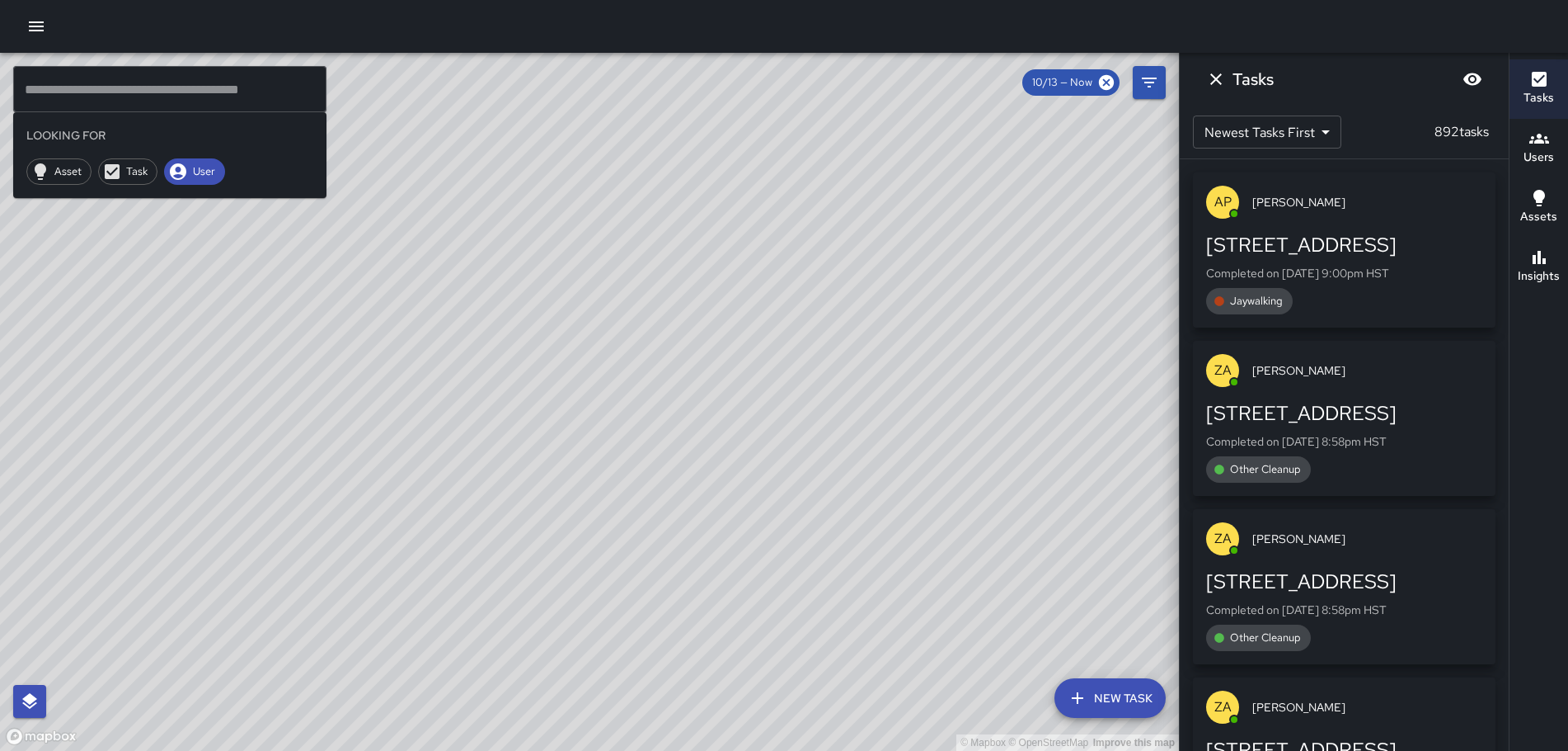
drag, startPoint x: 560, startPoint y: 499, endPoint x: 555, endPoint y: 161, distance: 338.0
click at [555, 161] on div "© Mapbox © OpenStreetMap Improve this map" at bounding box center [590, 402] width 1180 height 698
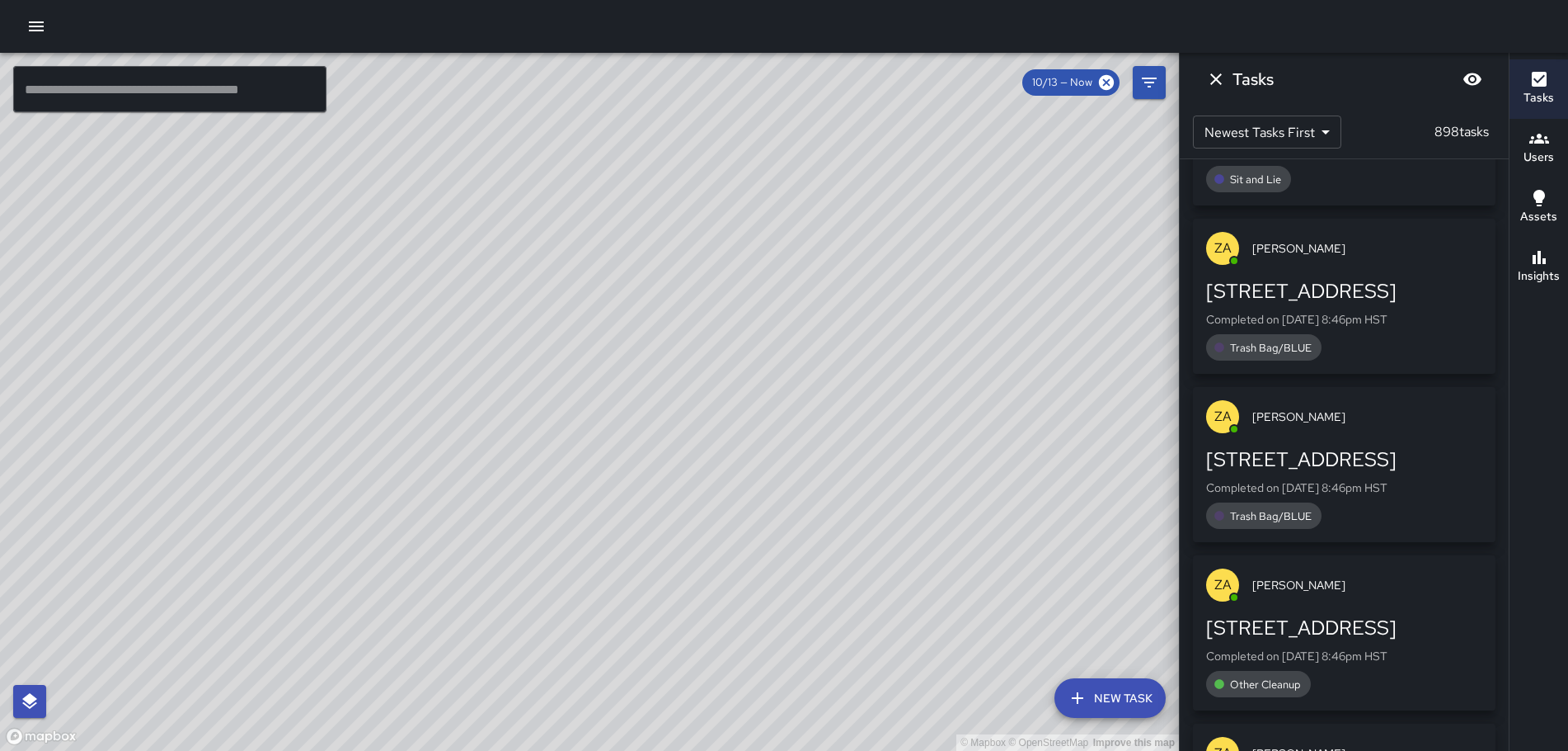
scroll to position [2541, 0]
